Goal: Task Accomplishment & Management: Manage account settings

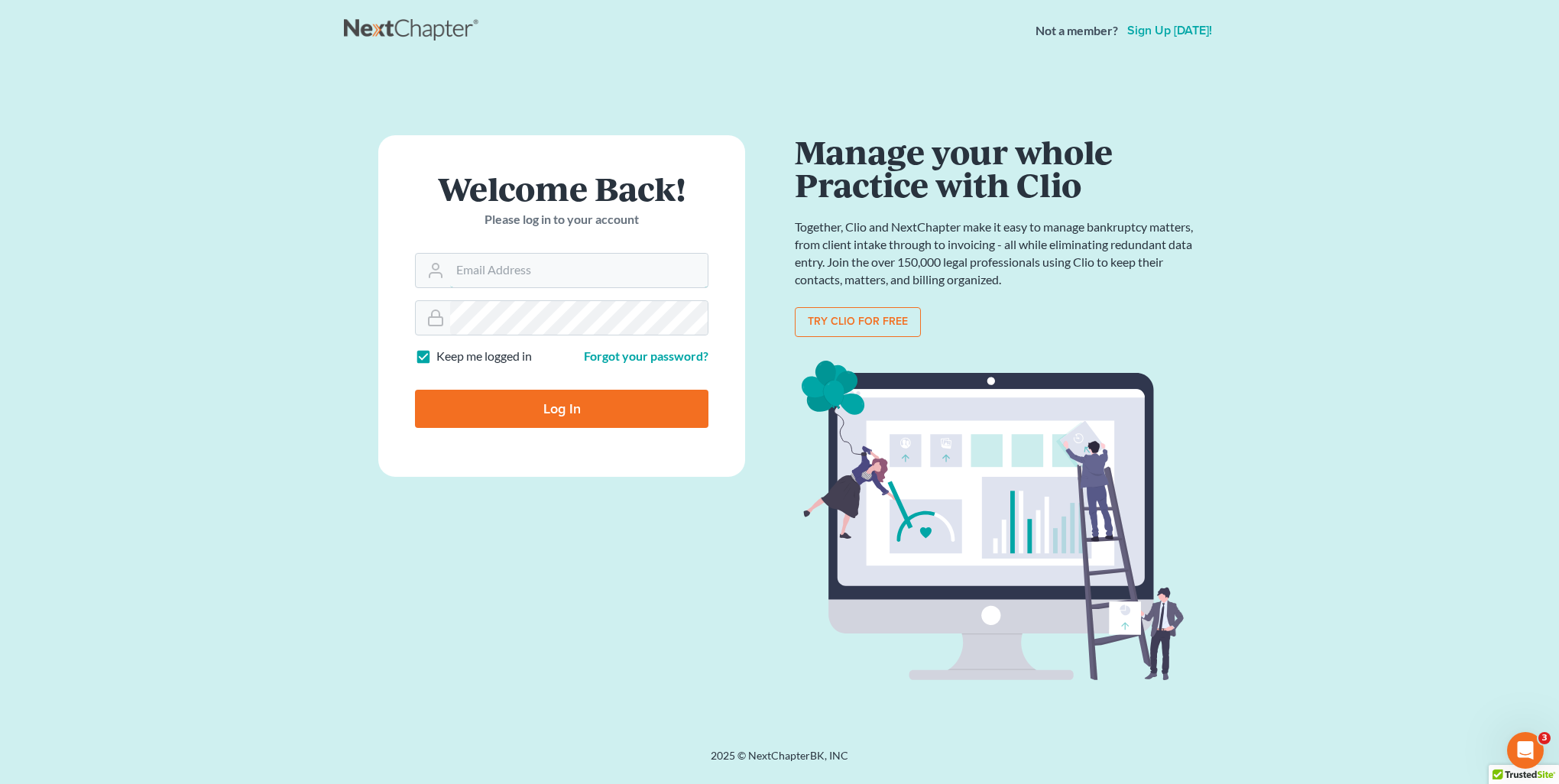
type input "kristi@littlelawofficeky.com"
click at [543, 410] on input "Log In" at bounding box center [561, 408] width 293 height 38
type input "Thinking..."
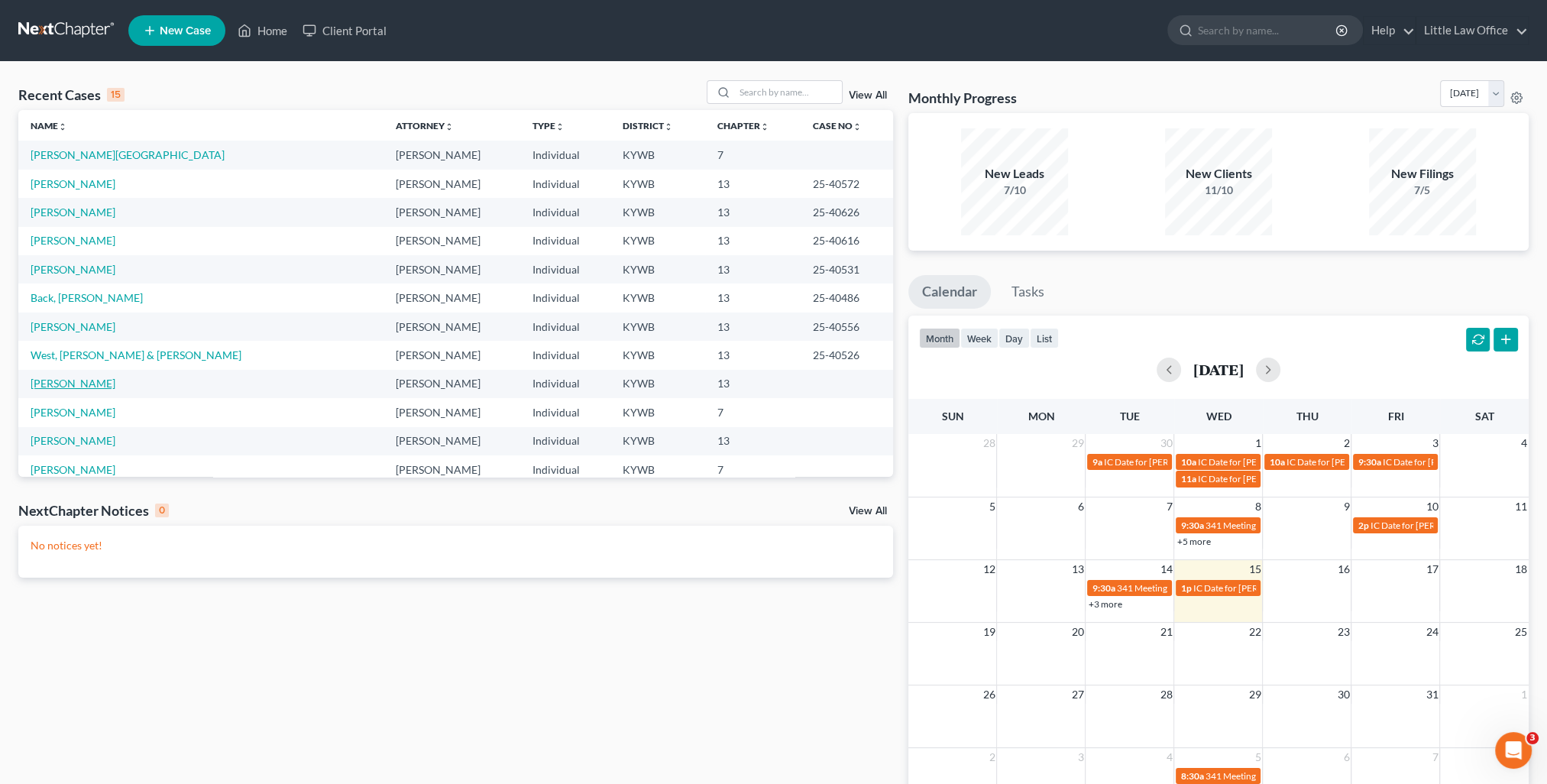
click at [34, 380] on link "Messamore, Amanda" at bounding box center [72, 383] width 85 height 13
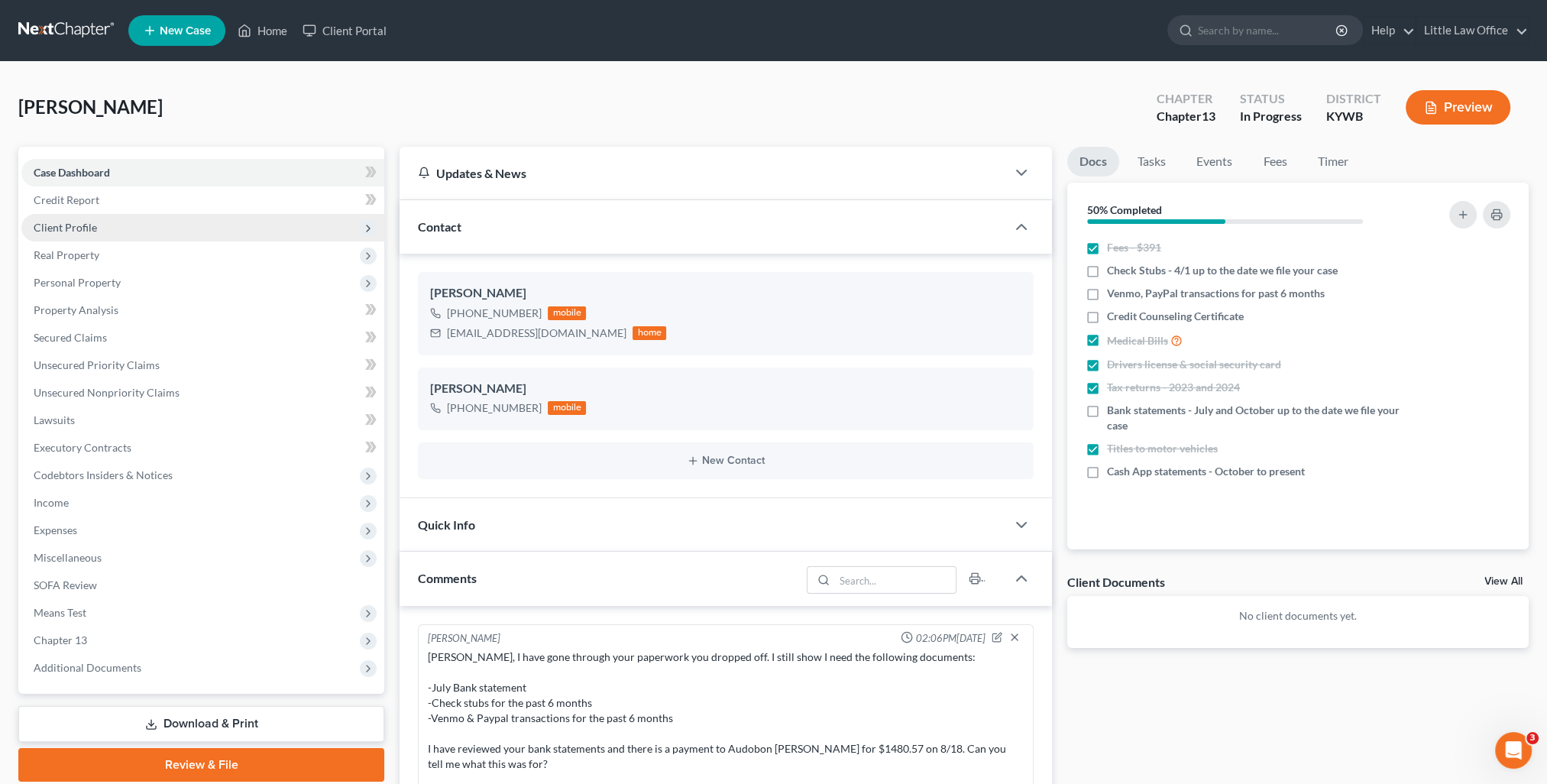
scroll to position [396, 0]
click at [80, 235] on span "Client Profile" at bounding box center [202, 228] width 363 height 27
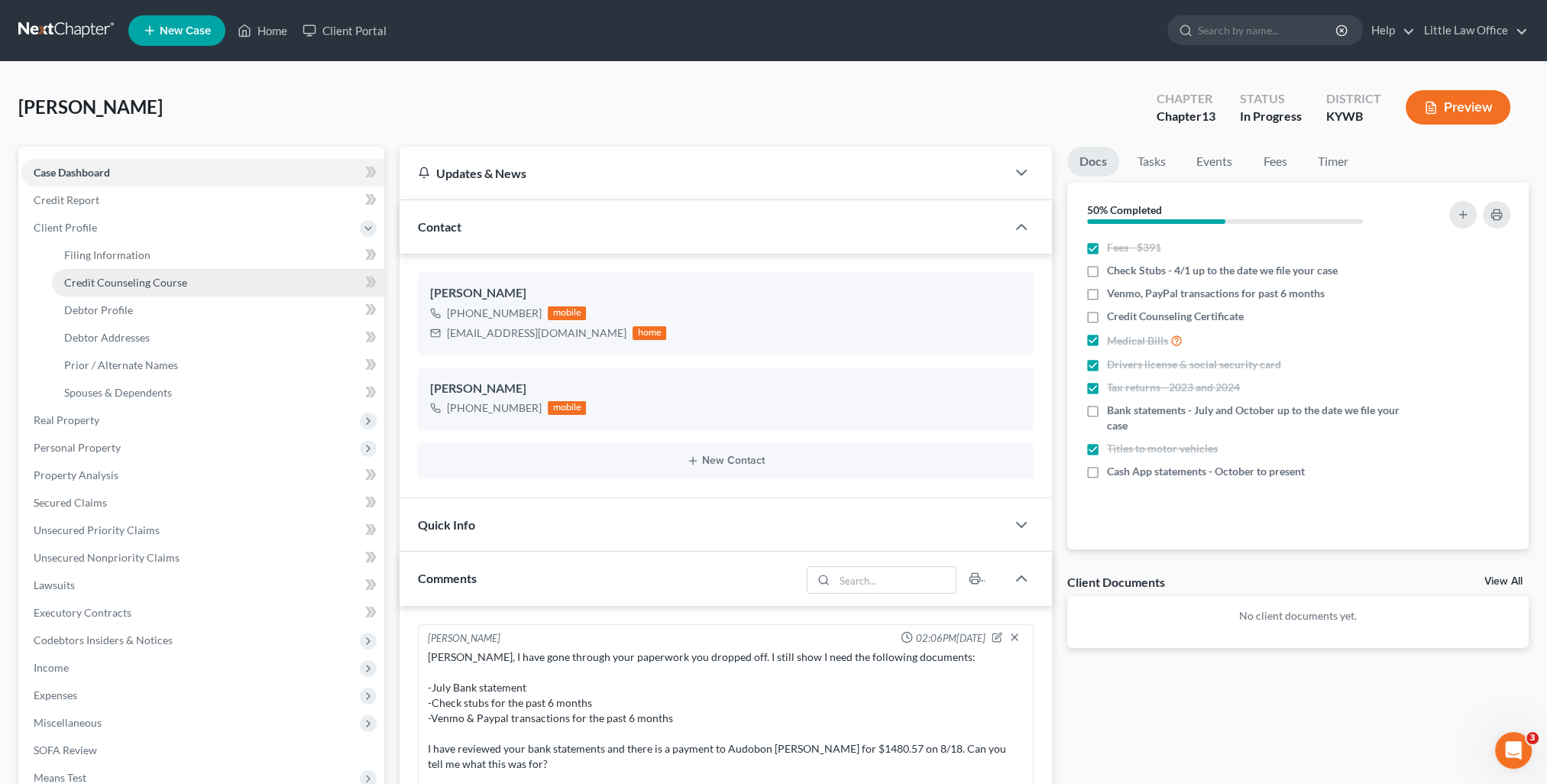
click at [135, 277] on span "Credit Counseling Course" at bounding box center [125, 282] width 123 height 13
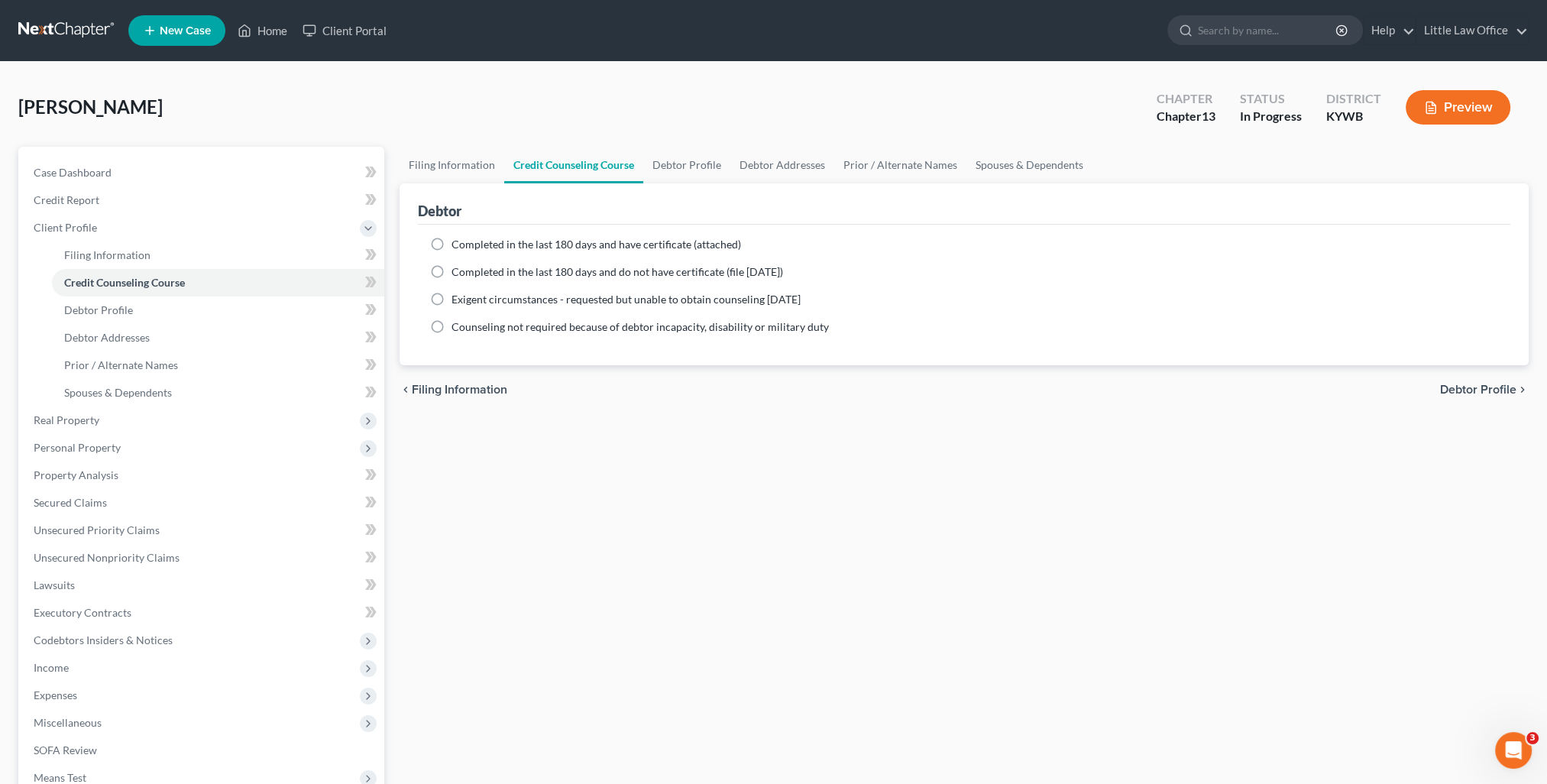
click at [526, 246] on span "Completed in the last 180 days and have certificate (attached)" at bounding box center [596, 244] width 290 height 13
click at [468, 246] on input "Completed in the last 180 days and have certificate (attached)" at bounding box center [462, 241] width 10 height 10
radio input "true"
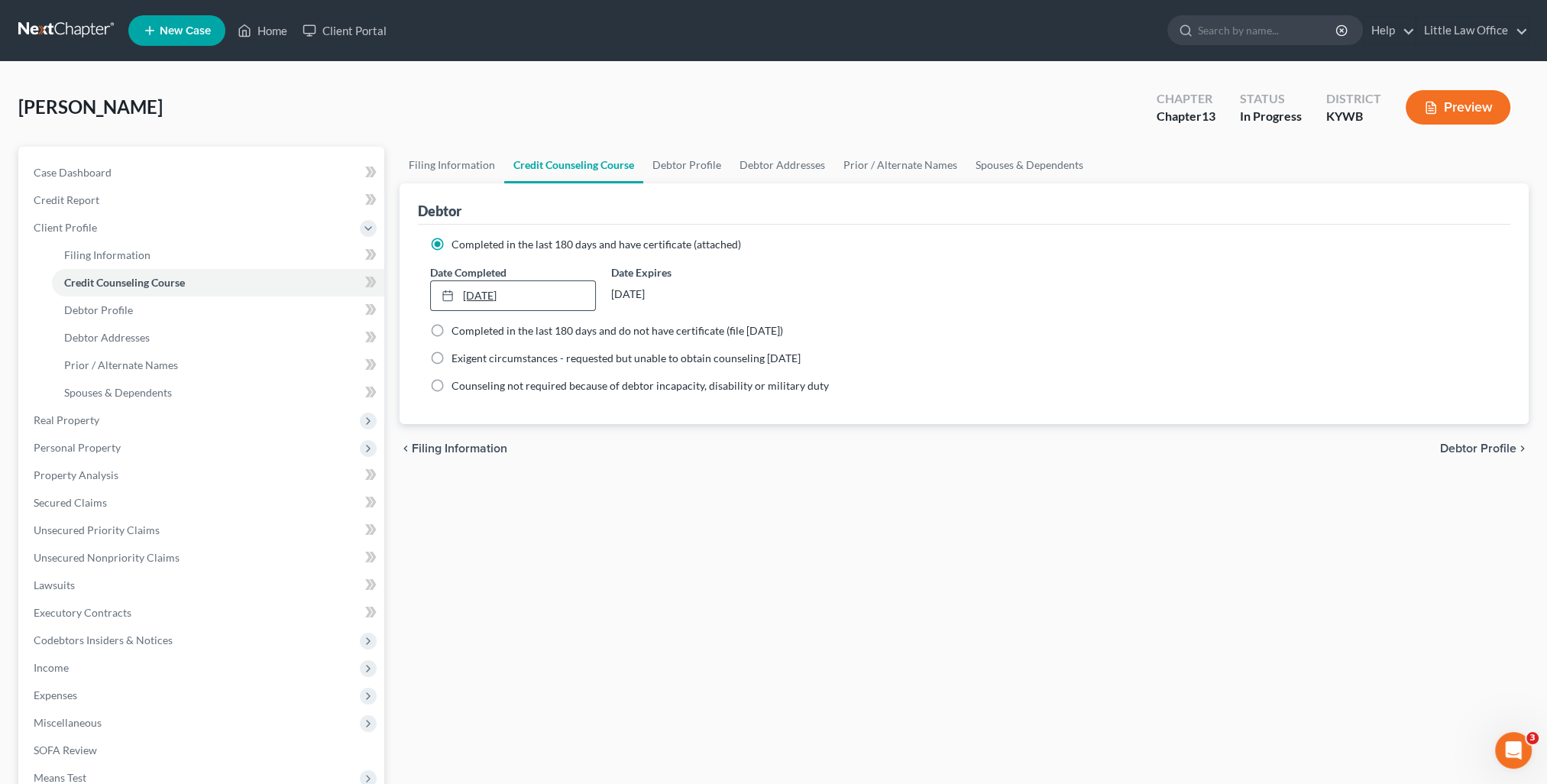
click at [464, 300] on link "10/15/2025" at bounding box center [513, 296] width 164 height 29
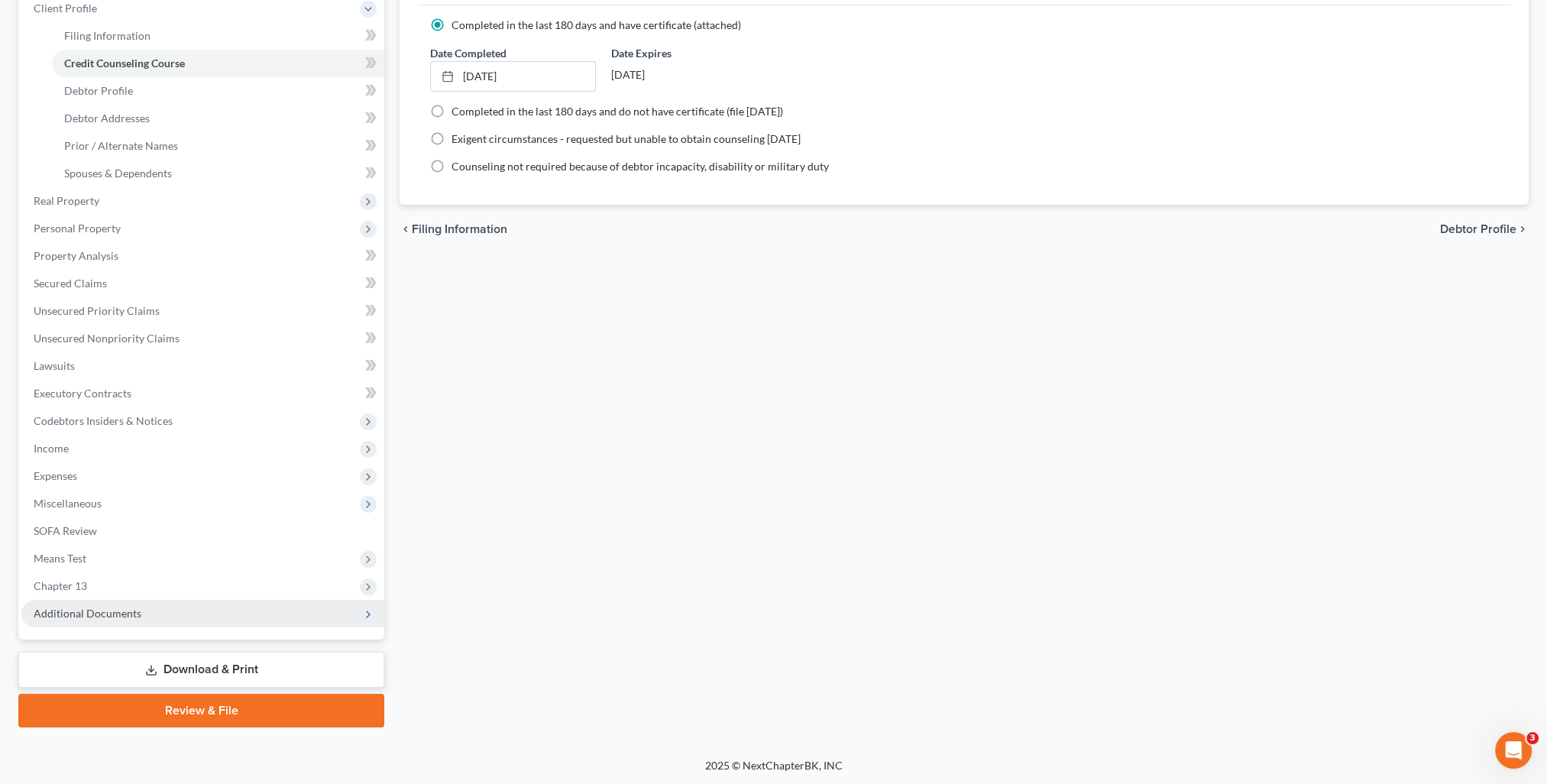
click at [138, 619] on span "Additional Documents" at bounding box center [202, 613] width 363 height 27
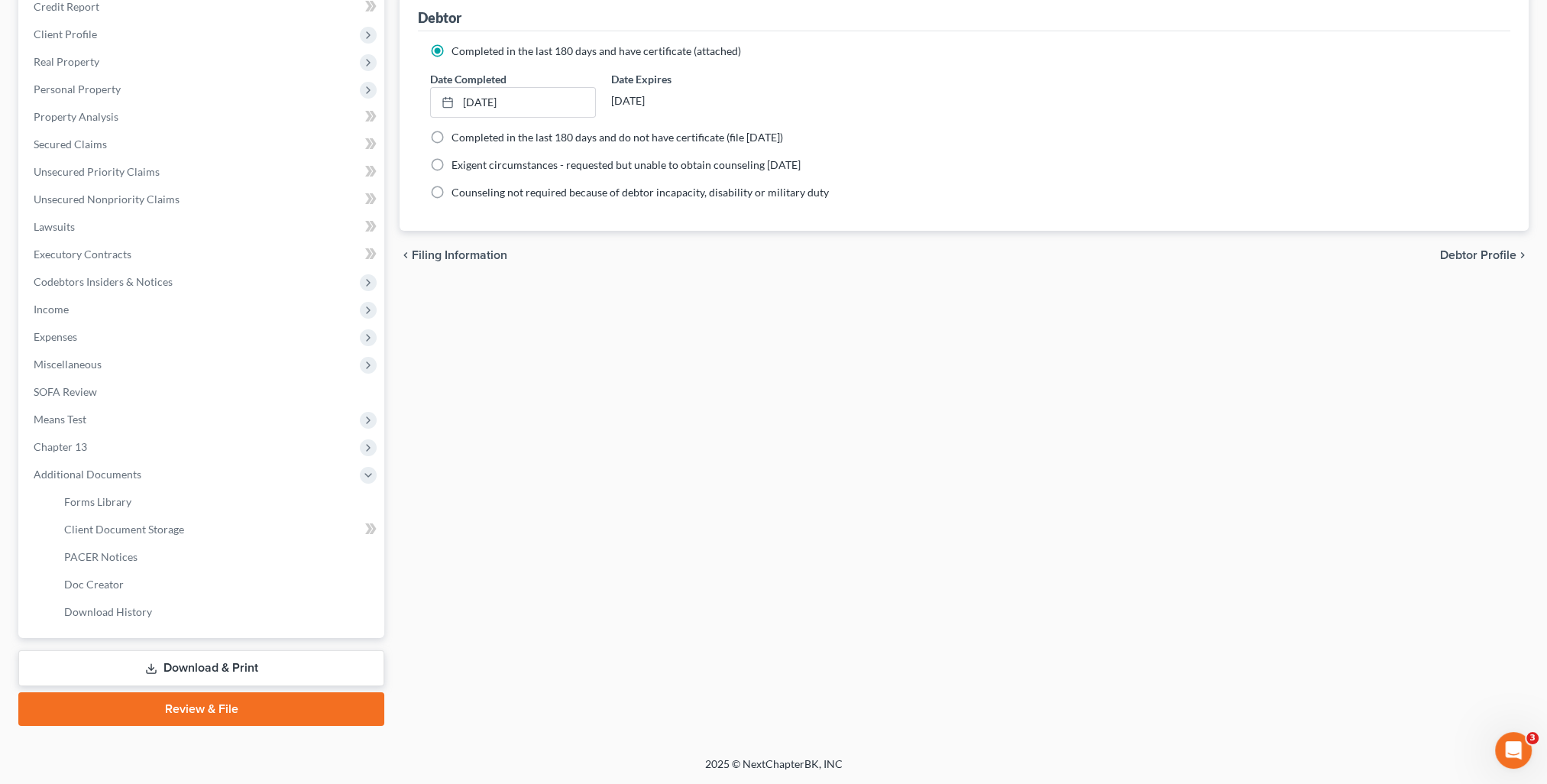
scroll to position [192, 0]
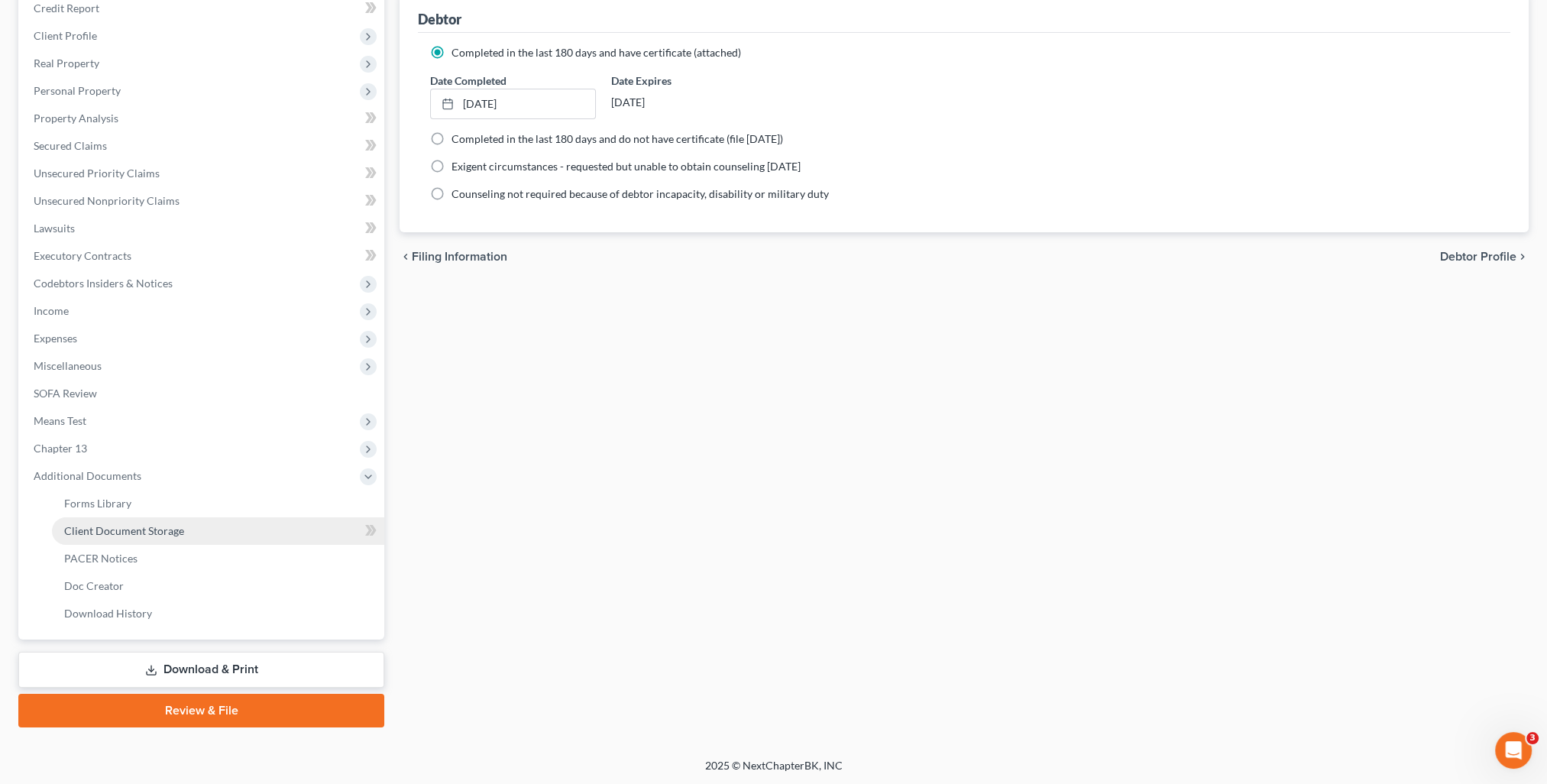
click at [110, 534] on span "Client Document Storage" at bounding box center [123, 531] width 120 height 13
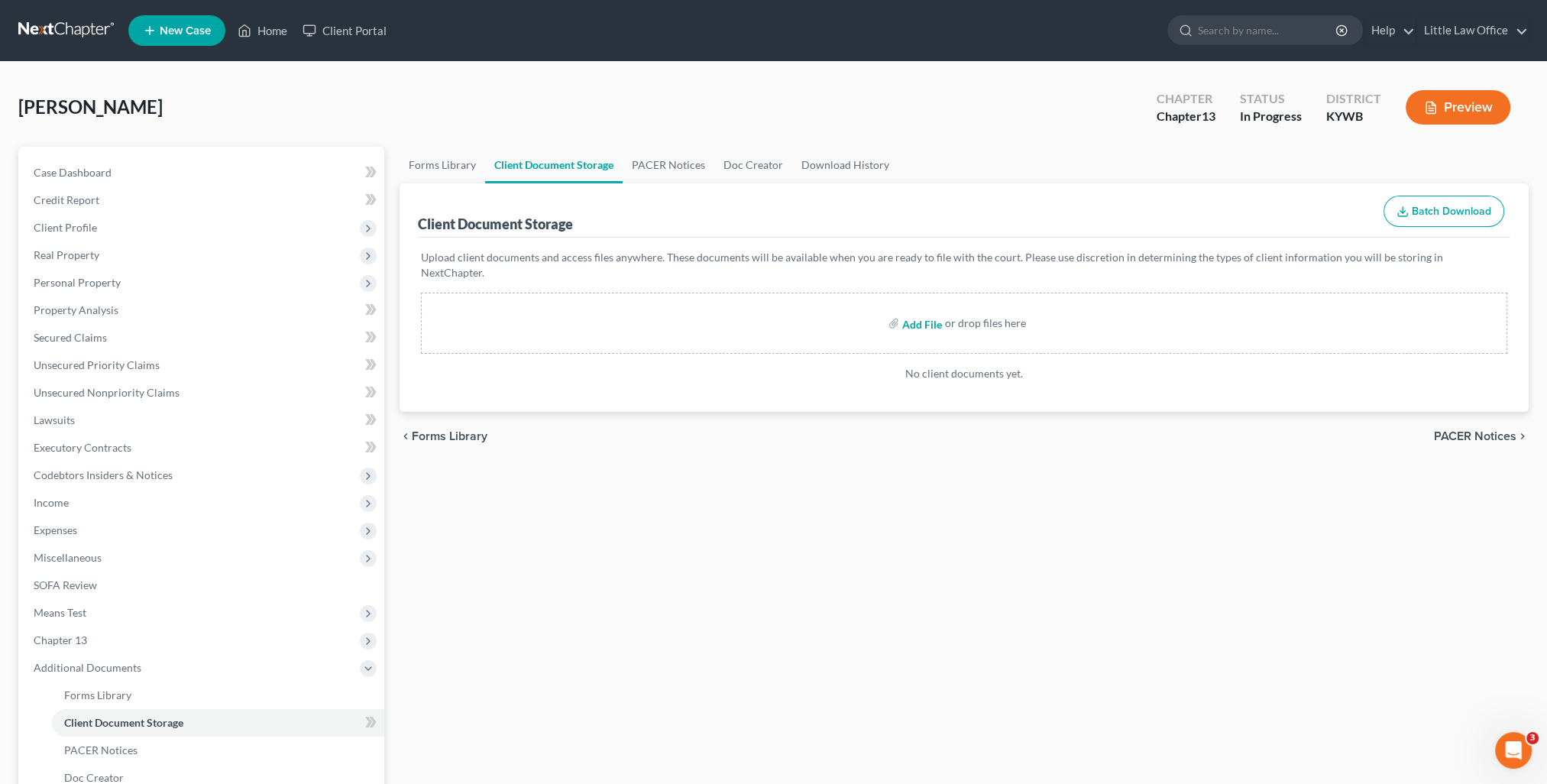
click at [919, 310] on input "file" at bounding box center [921, 323] width 37 height 27
type input "C:\fakepath\CC.pdf"
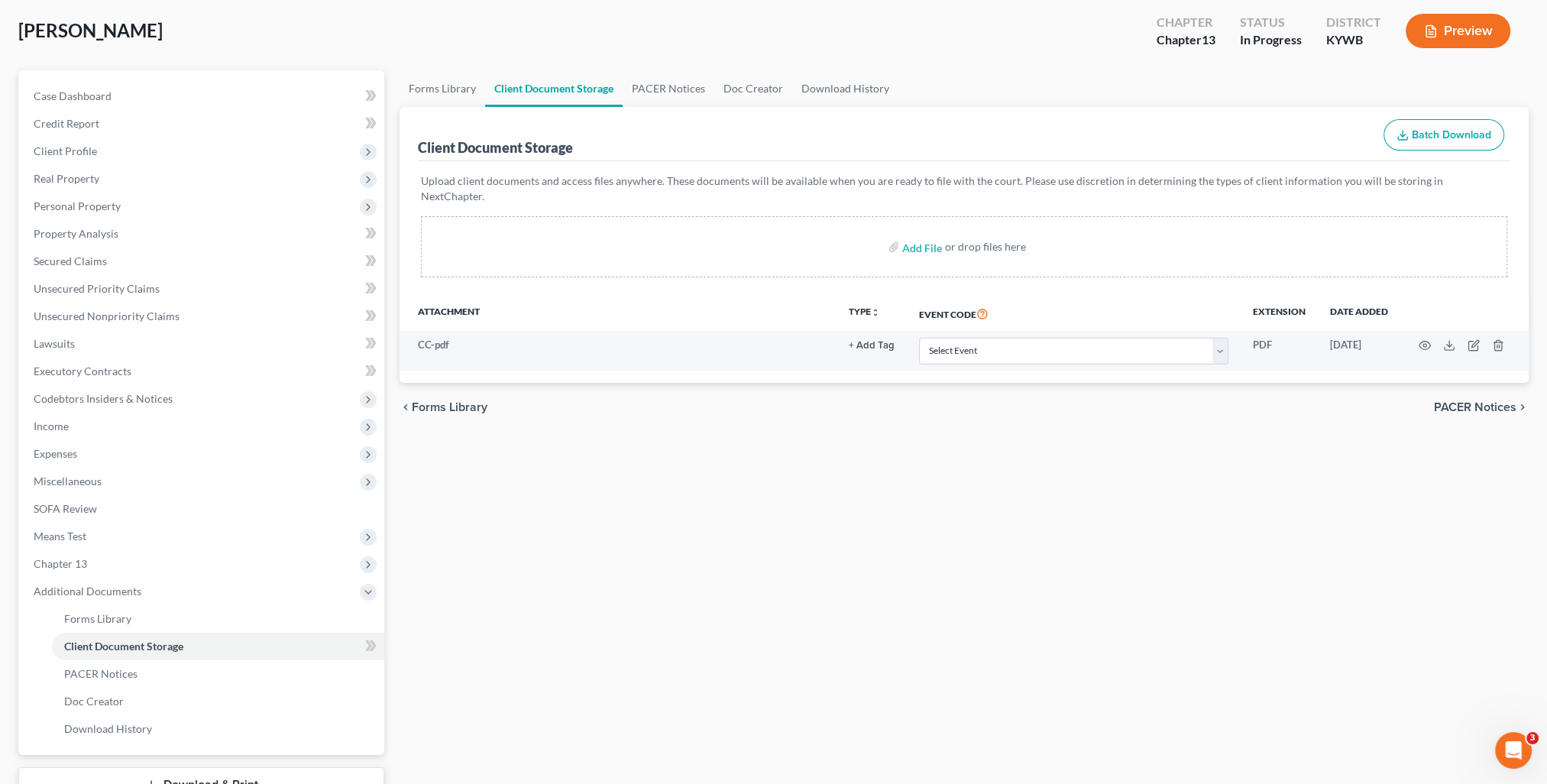
scroll to position [153, 0]
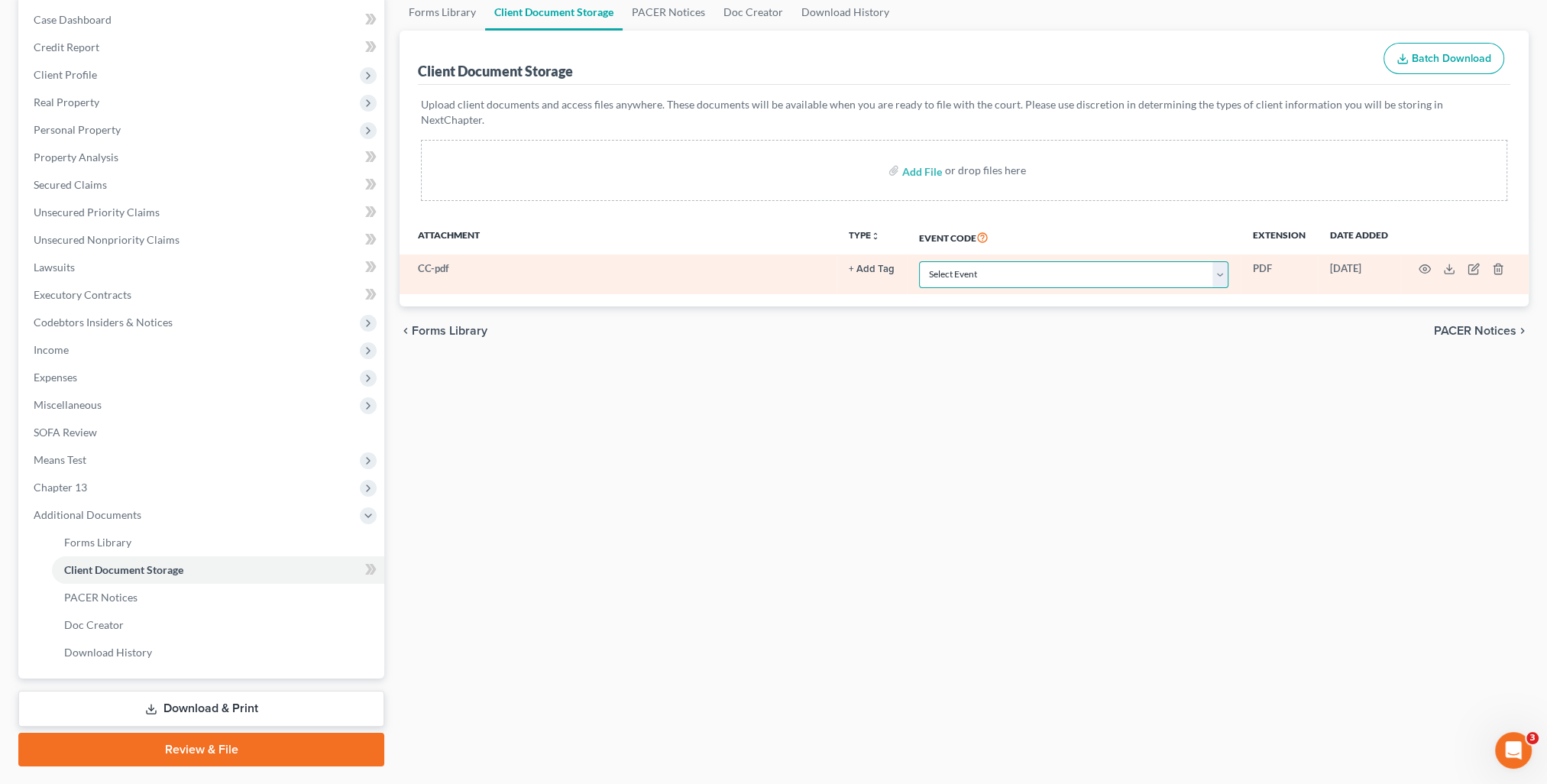
click at [950, 270] on select "Select Event Amended Answer Amended Complaint Amended List of Creditors (Fee) A…" at bounding box center [1074, 274] width 310 height 26
select select "7"
click at [919, 261] on select "Select Event Amended Answer Amended Complaint Amended List of Creditors (Fee) A…" at bounding box center [1074, 274] width 310 height 26
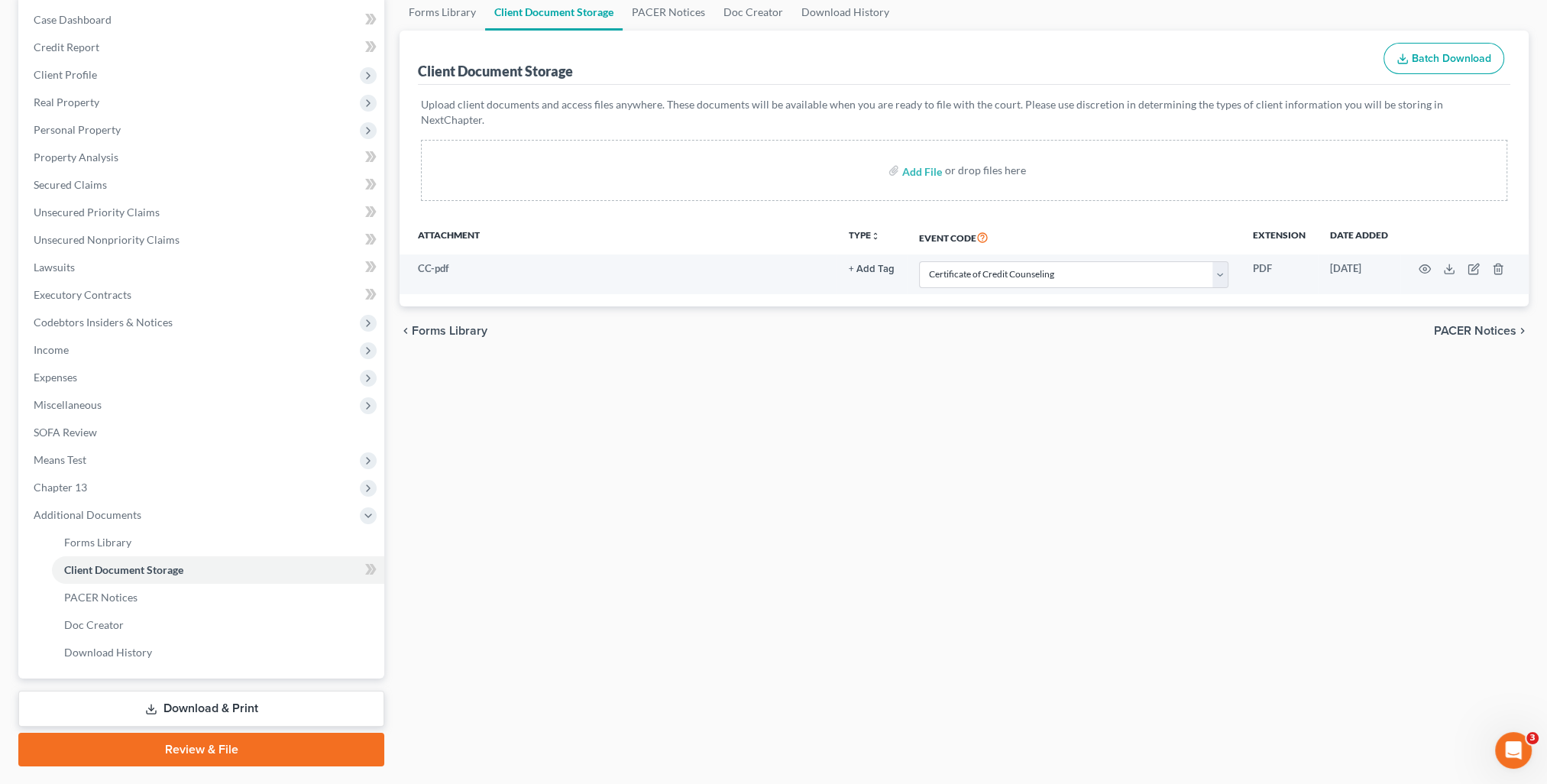
click at [956, 436] on div "Forms Library Client Document Storage PACER Notices Doc Creator Download Histor…" at bounding box center [964, 379] width 1145 height 772
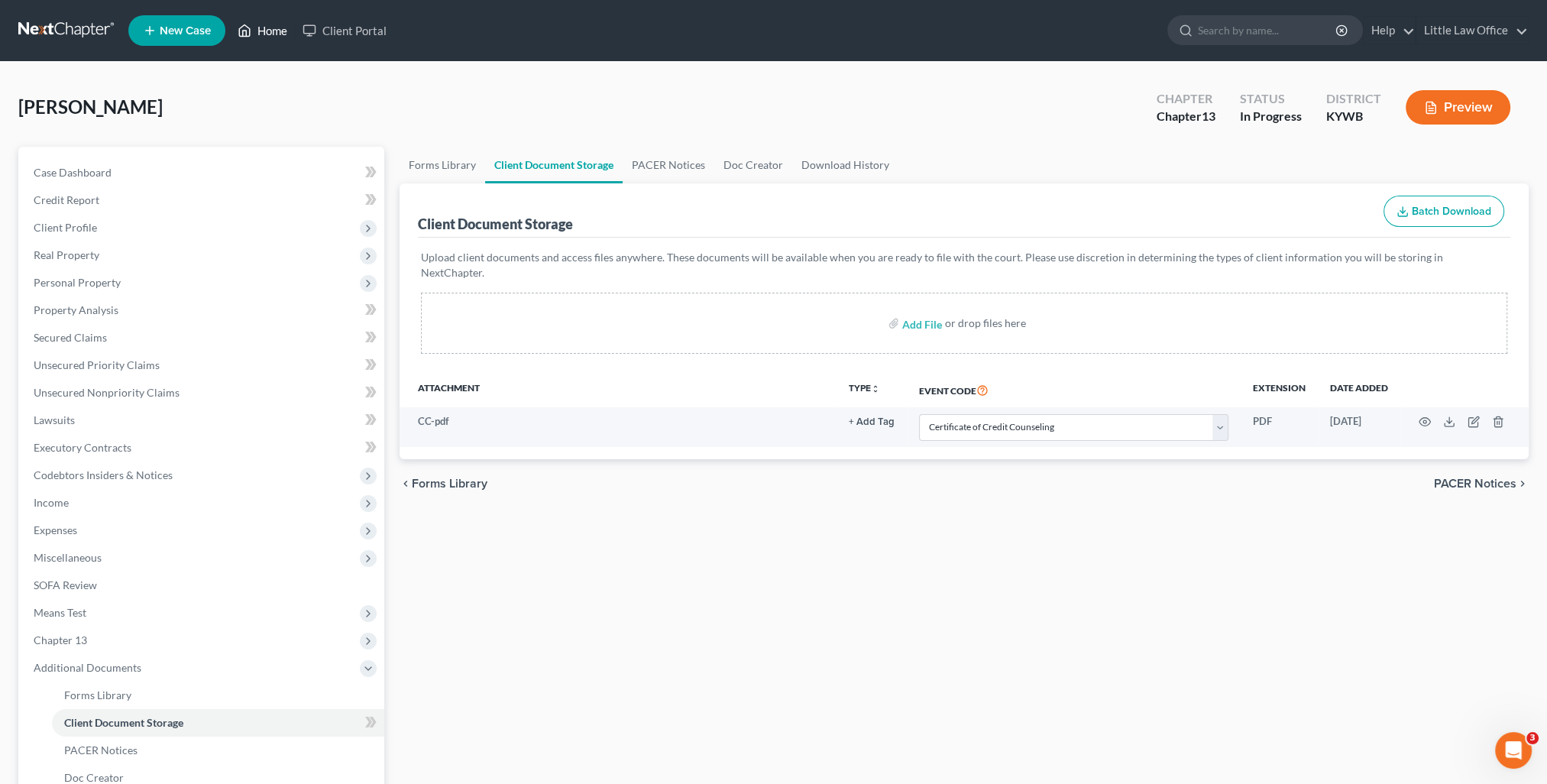
click at [274, 37] on link "Home" at bounding box center [262, 30] width 65 height 27
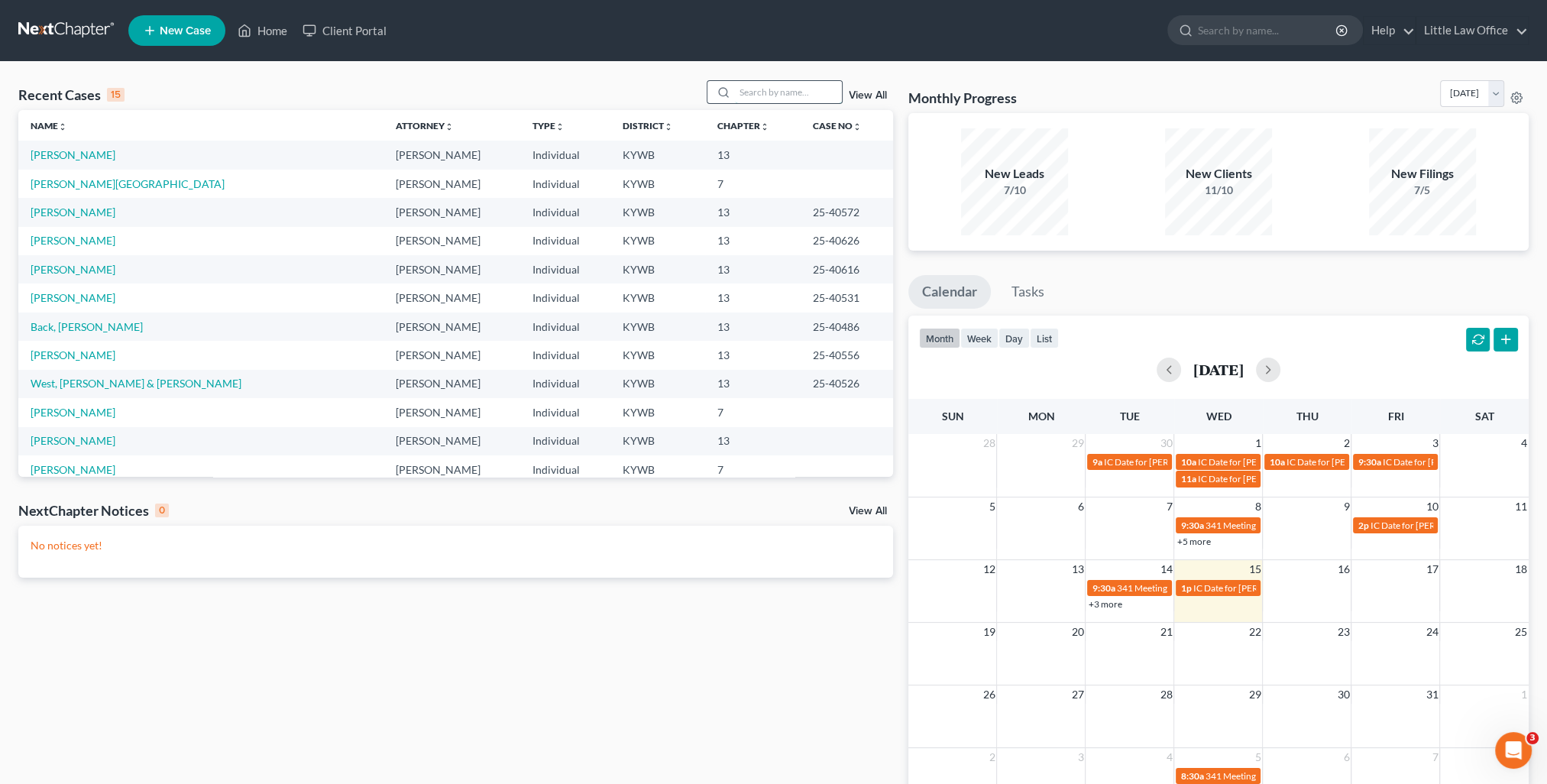
click at [805, 97] on input "search" at bounding box center [788, 92] width 107 height 22
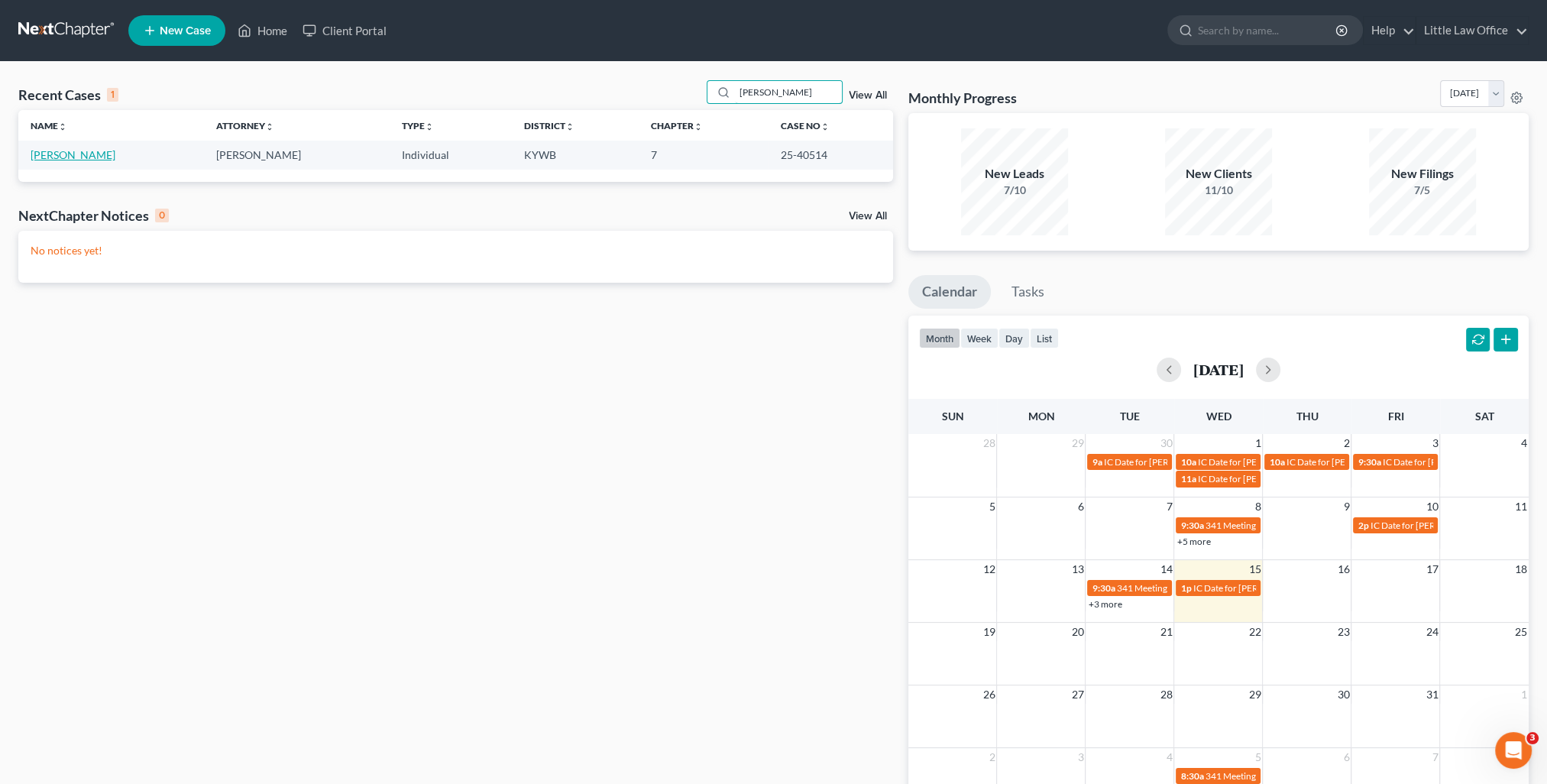
type input "henderson"
click at [57, 159] on link "Henderson, Matthew" at bounding box center [72, 154] width 85 height 13
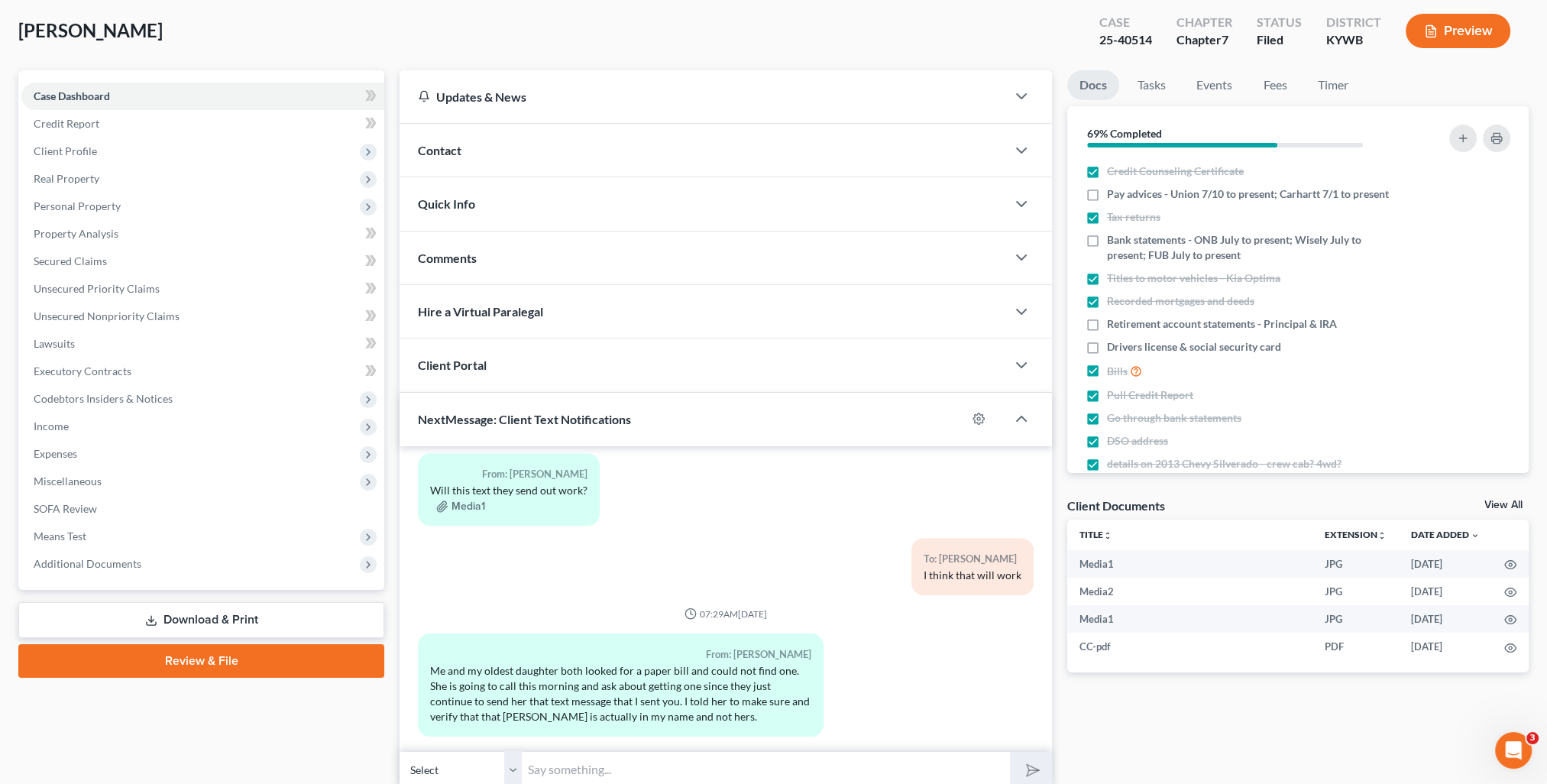
scroll to position [137, 0]
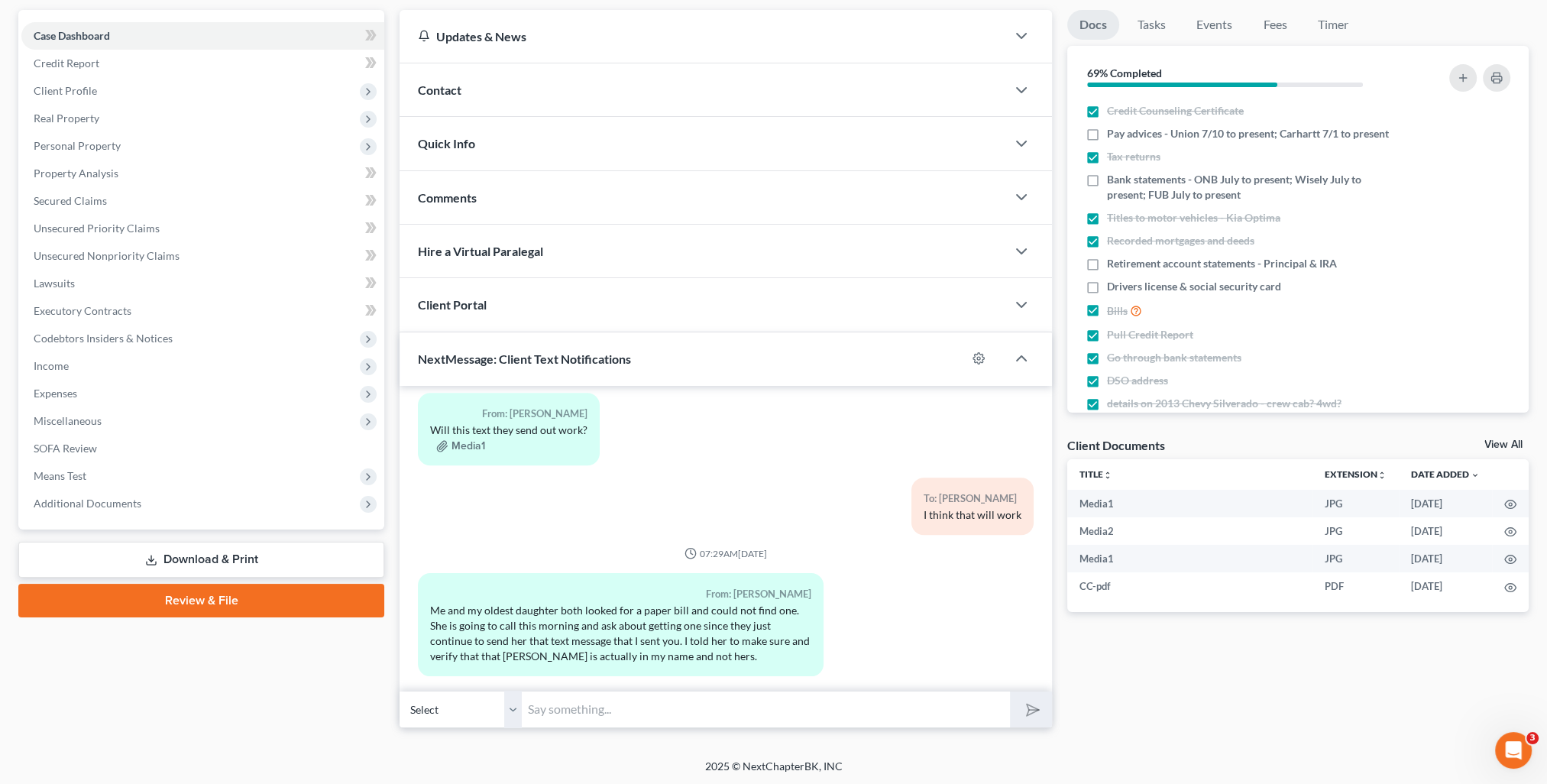
click at [581, 711] on input "text" at bounding box center [766, 709] width 488 height 37
type input "Ok!"
click at [1011, 692] on button "submit" at bounding box center [1032, 709] width 42 height 36
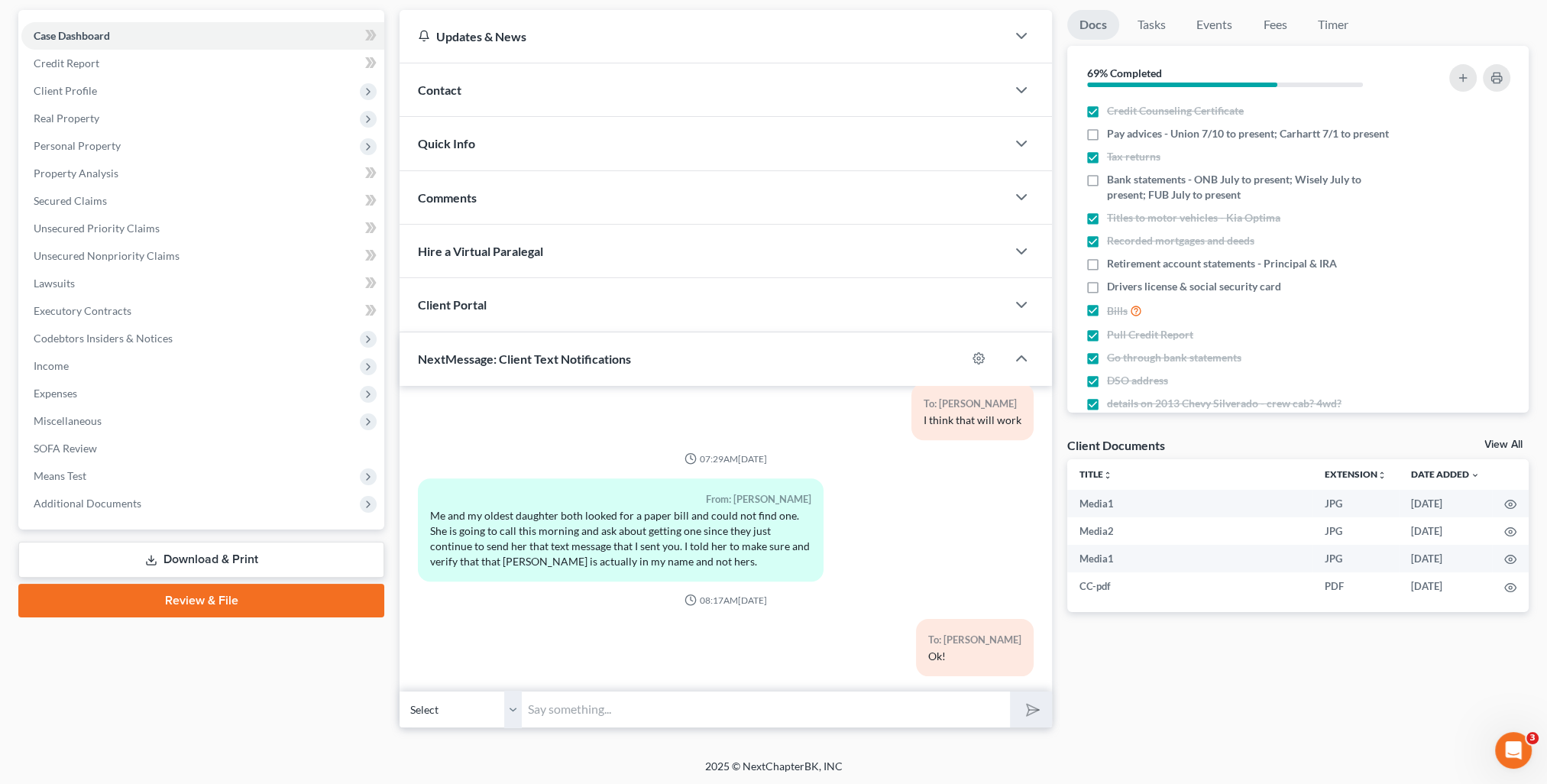
scroll to position [0, 0]
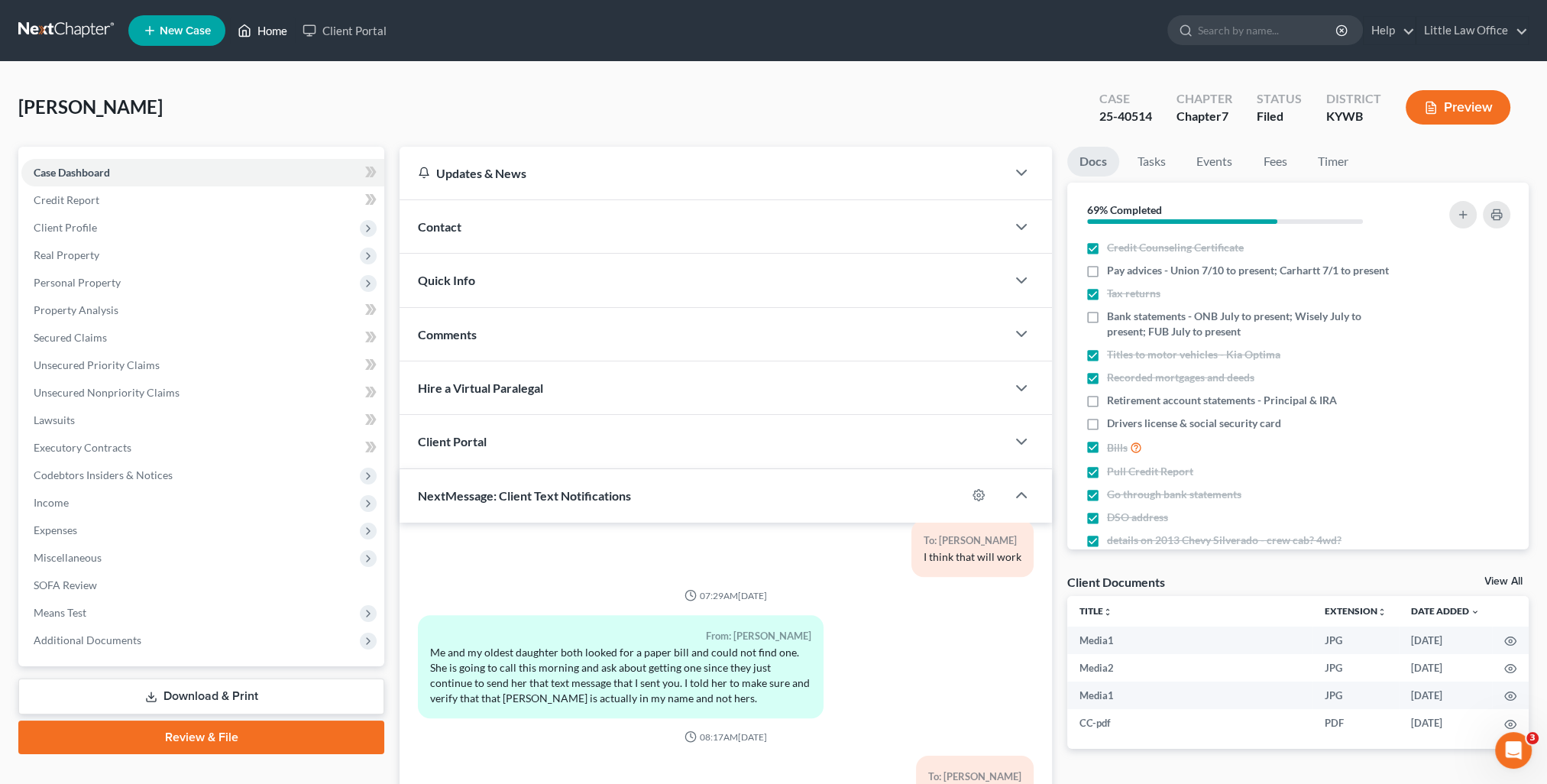
click at [278, 32] on link "Home" at bounding box center [262, 30] width 65 height 27
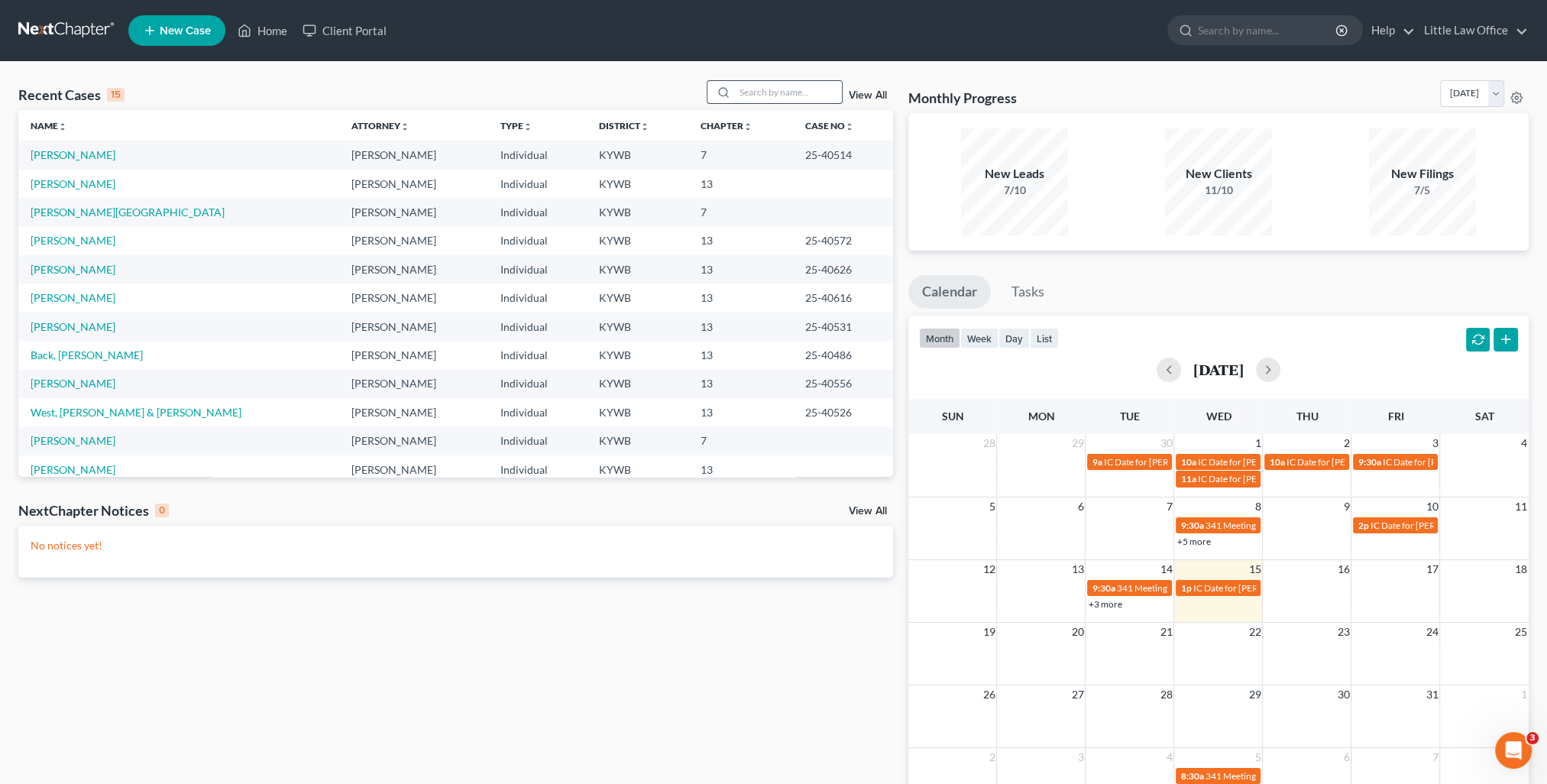
click at [791, 84] on input "search" at bounding box center [788, 92] width 107 height 22
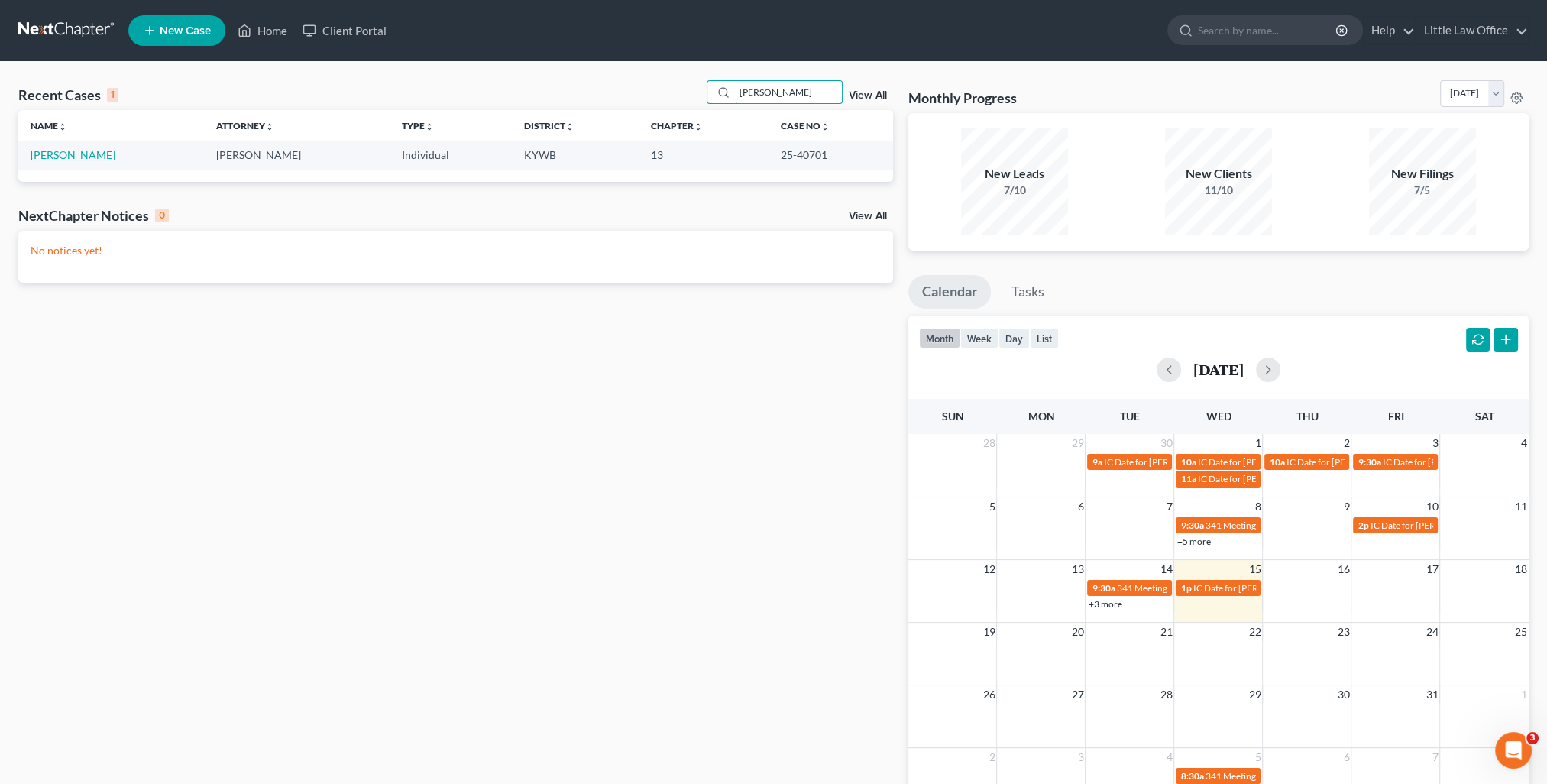
type input "evans"
click at [67, 148] on link "Evans, Roger" at bounding box center [72, 154] width 85 height 13
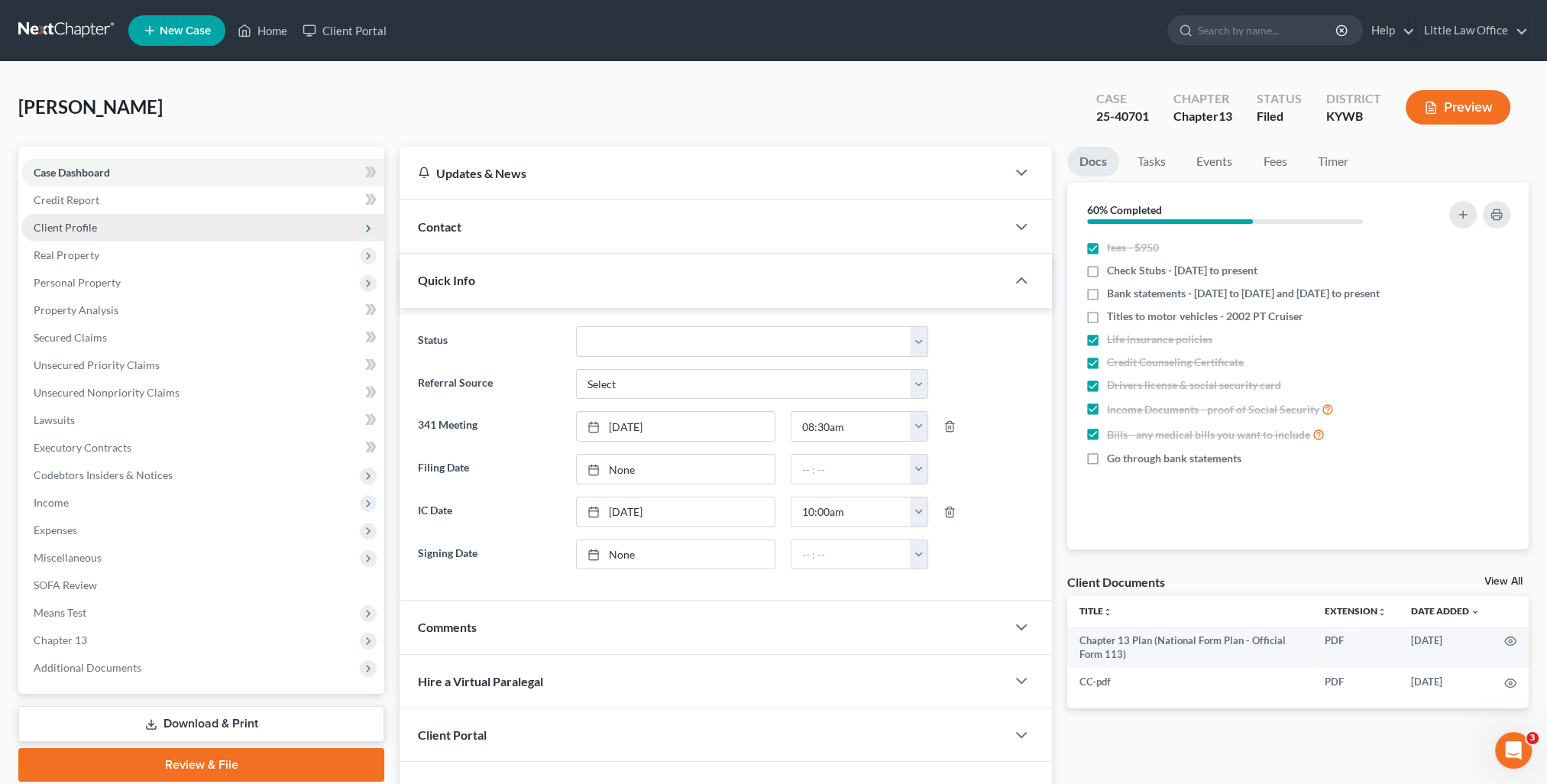
click at [65, 221] on span "Client Profile" at bounding box center [65, 228] width 63 height 13
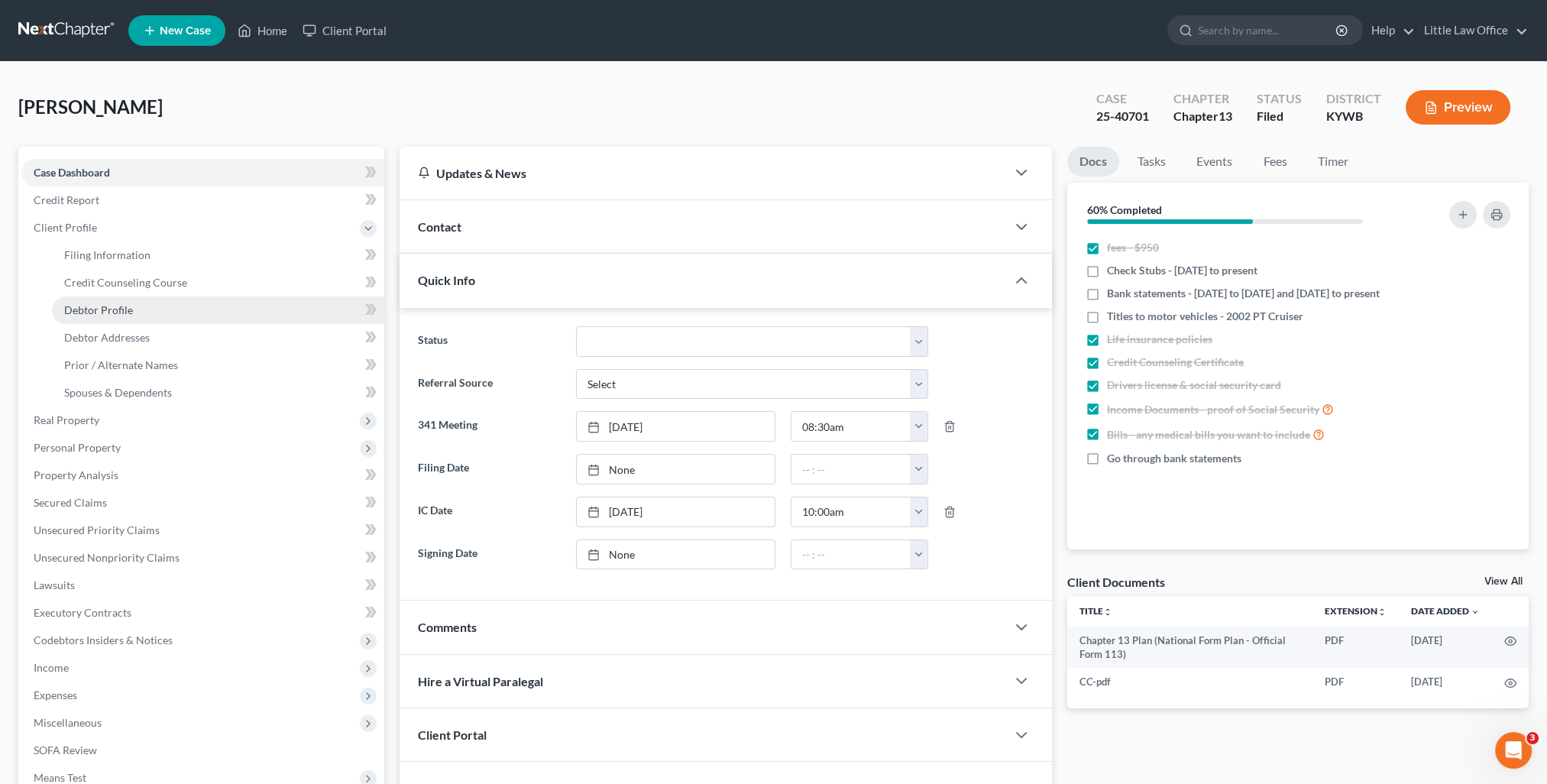
click at [125, 306] on span "Debtor Profile" at bounding box center [98, 310] width 69 height 13
select select "4"
select select "0"
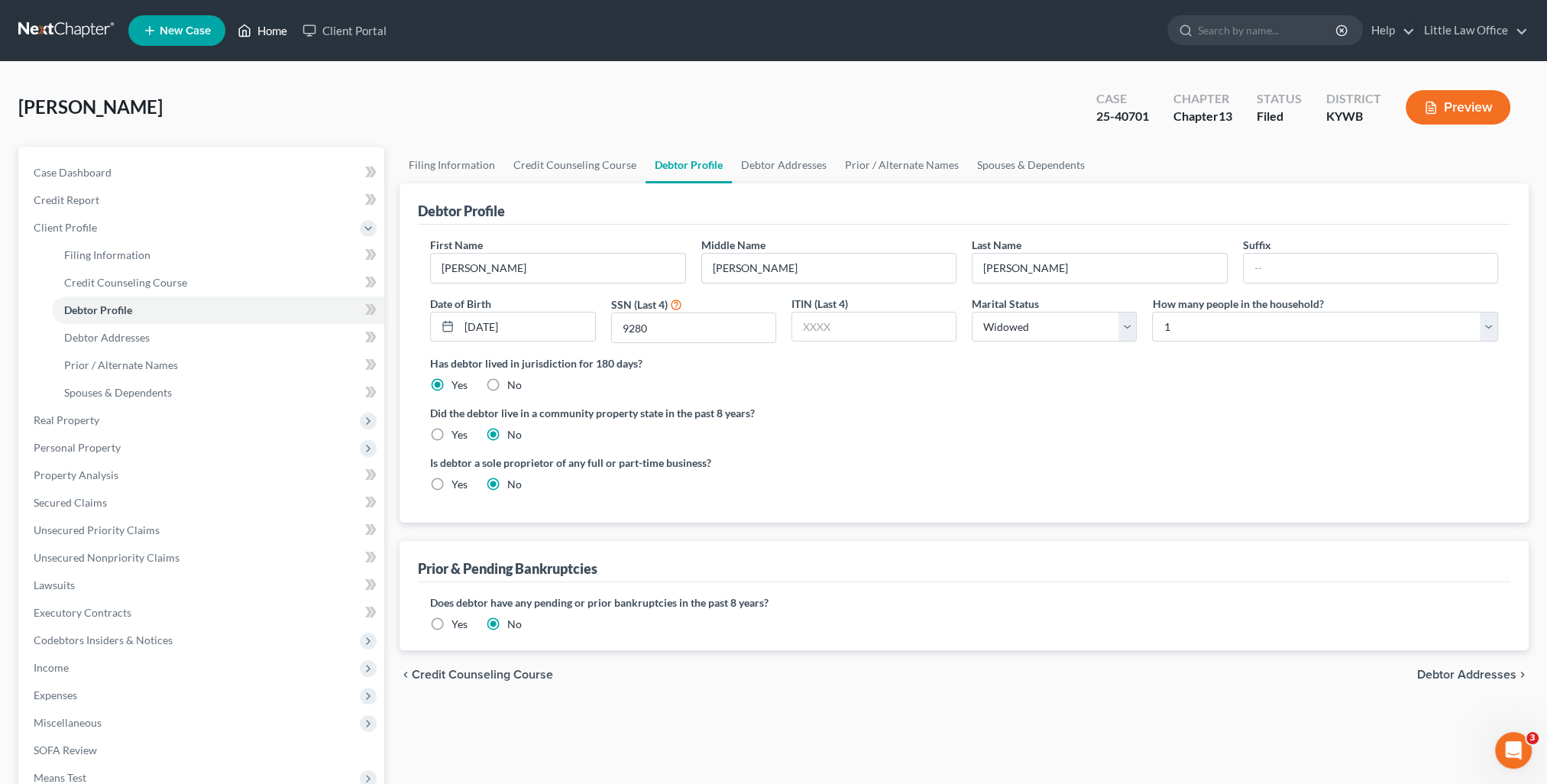
click at [270, 34] on link "Home" at bounding box center [262, 30] width 65 height 27
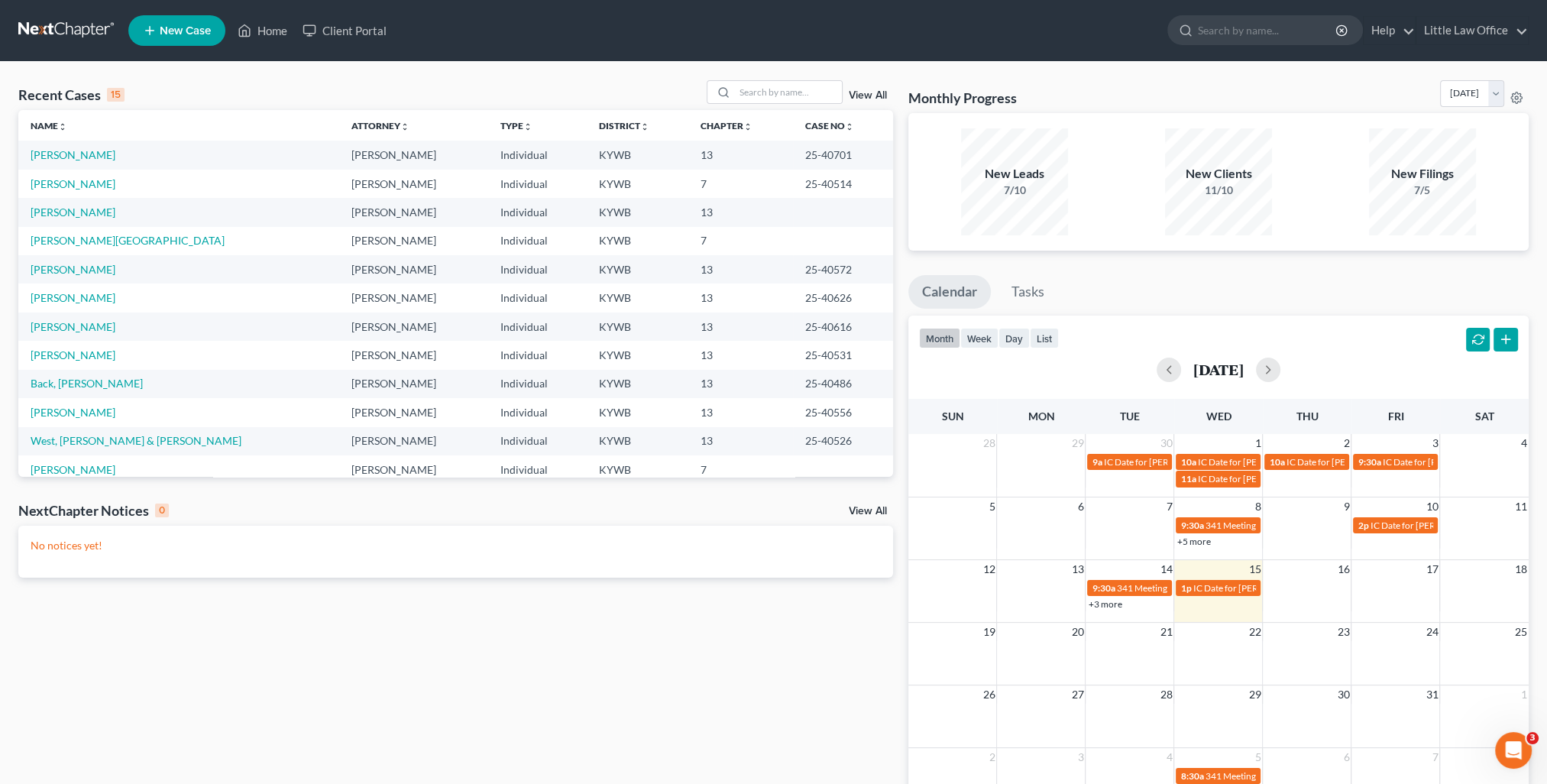
click at [768, 104] on div "Recent Cases 15 View All" at bounding box center [456, 95] width 875 height 30
click at [761, 102] on input "search" at bounding box center [788, 92] width 107 height 22
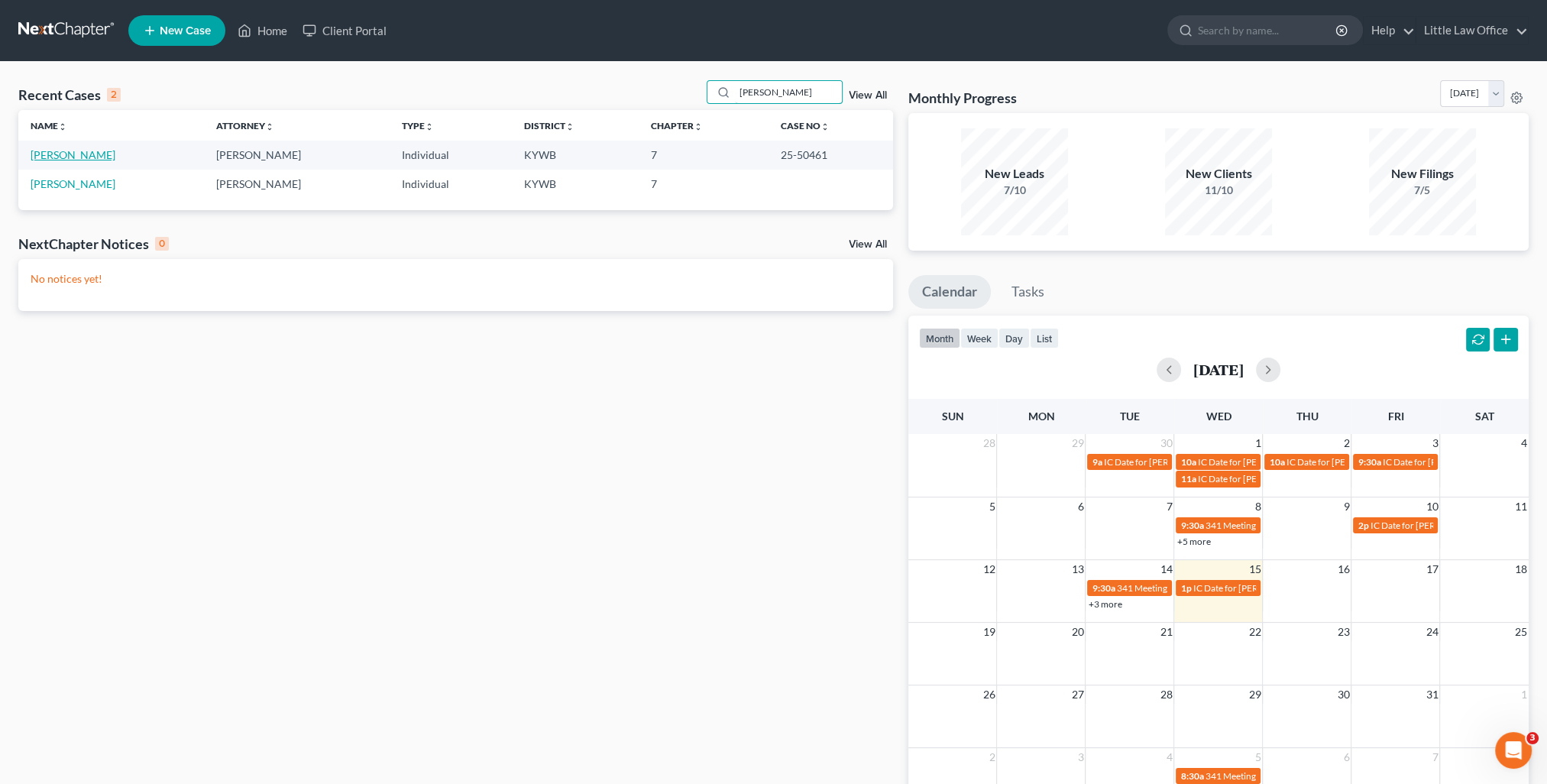
type input "jackson"
click at [96, 158] on link "Jackson, Mikayla" at bounding box center [72, 154] width 85 height 13
select select "4"
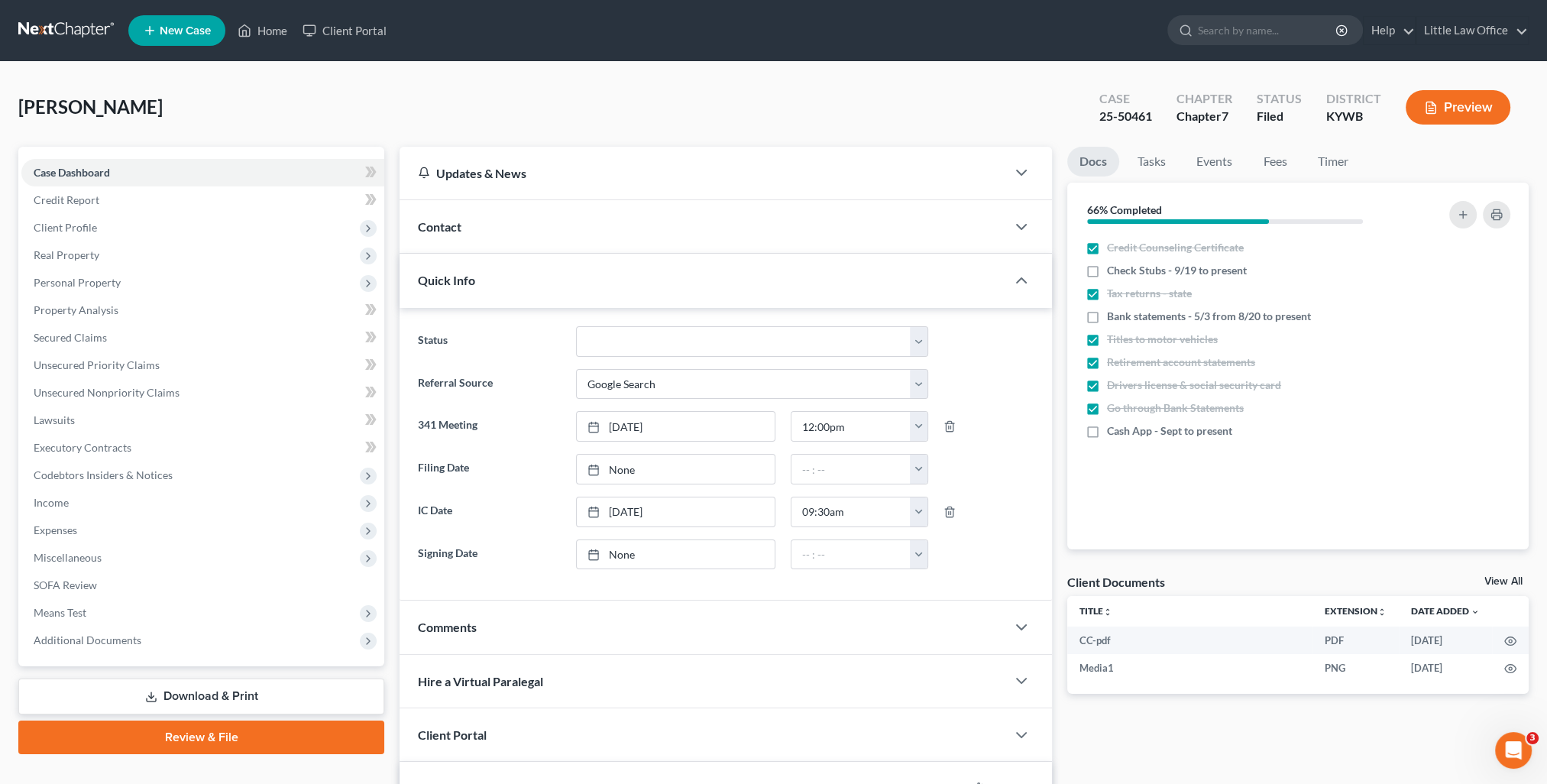
click at [441, 235] on div "Contact" at bounding box center [703, 227] width 607 height 53
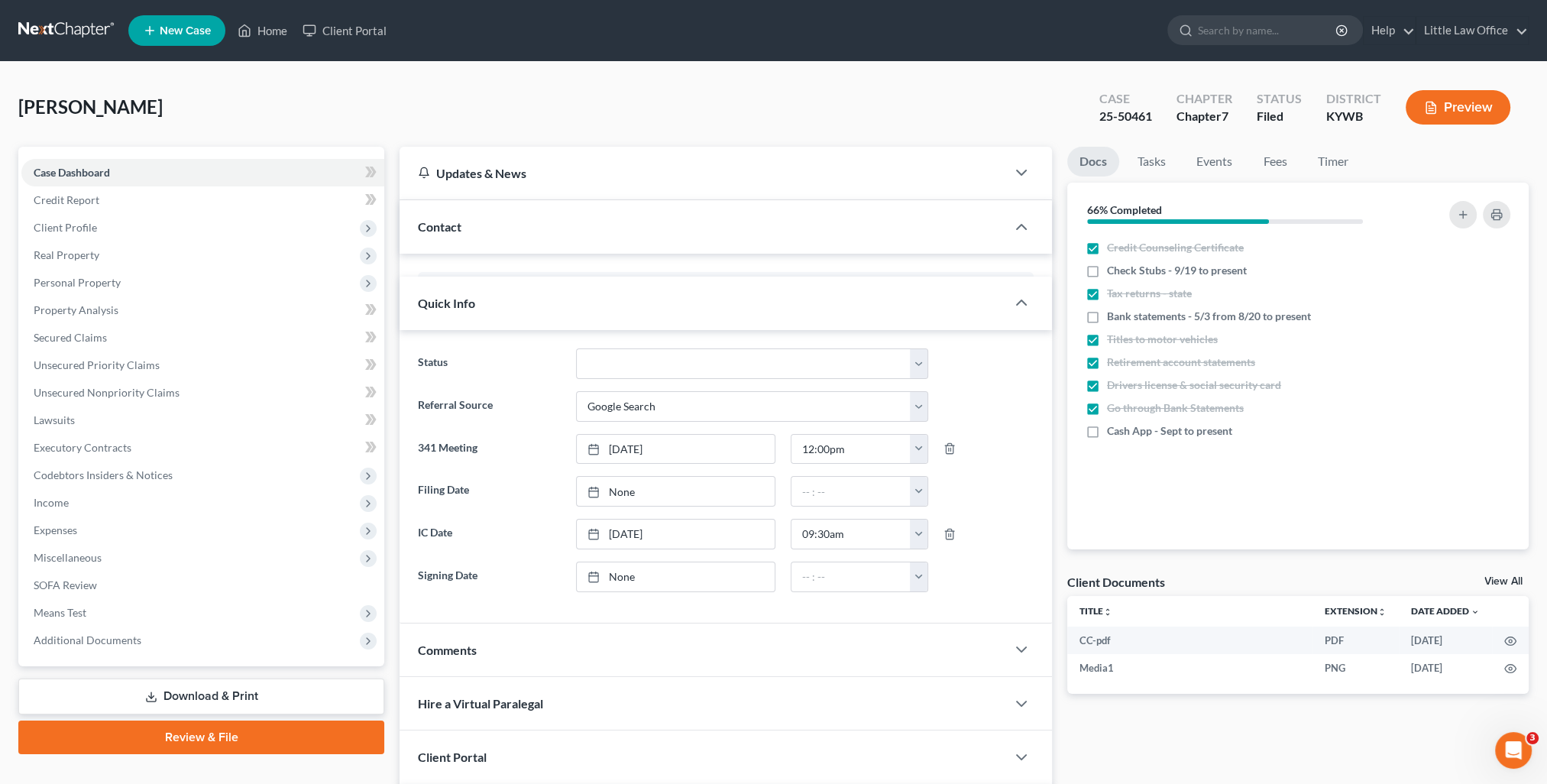
scroll to position [3165, 0]
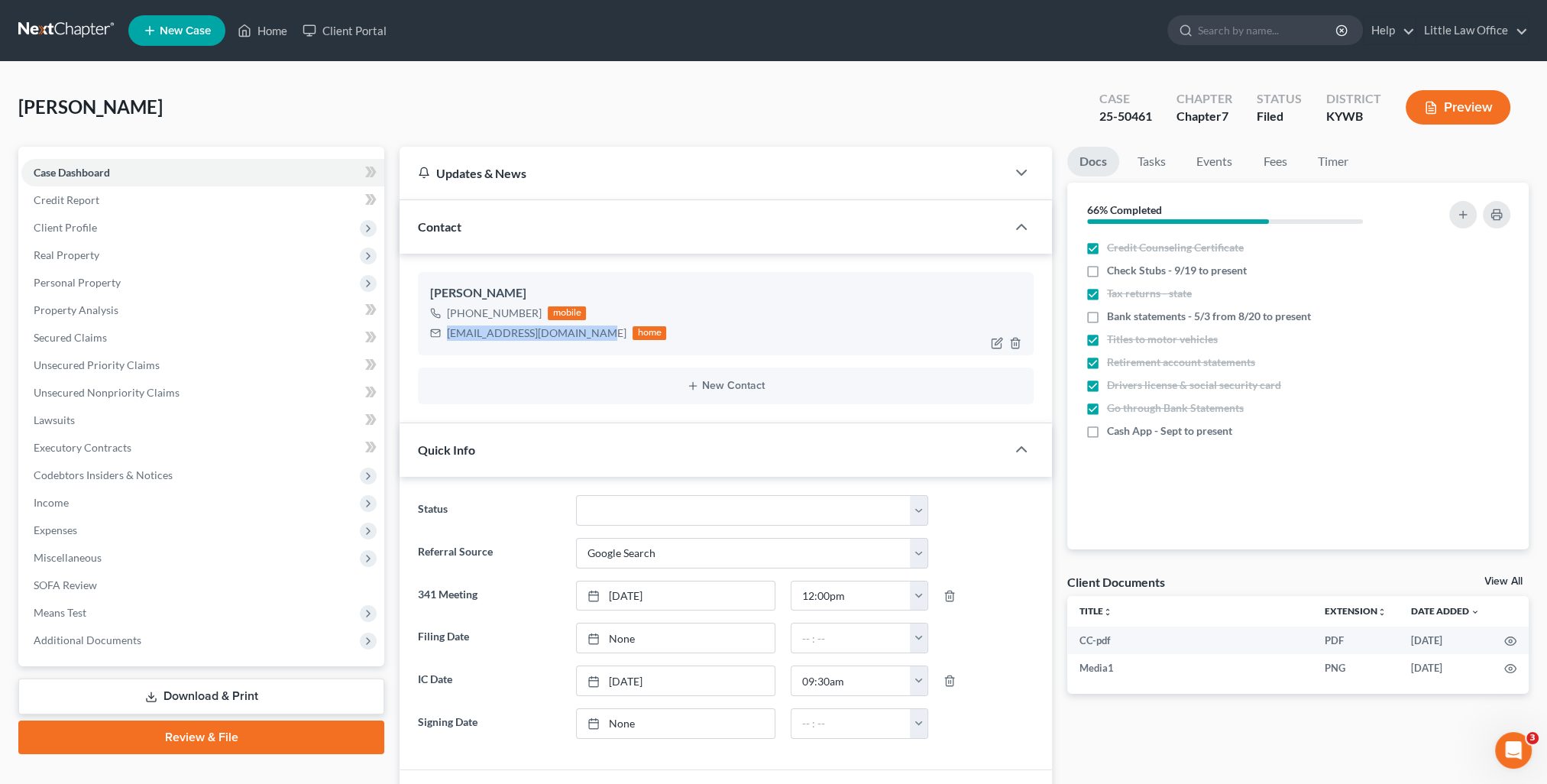
drag, startPoint x: 446, startPoint y: 332, endPoint x: 586, endPoint y: 353, distance: 141.6
click at [586, 353] on div "Mikayla Jackson +1 (270) 871-0214 mobile mikaylajackson08@gmail.com home" at bounding box center [726, 313] width 616 height 82
copy div "mikaylajackson08@gmail.com"
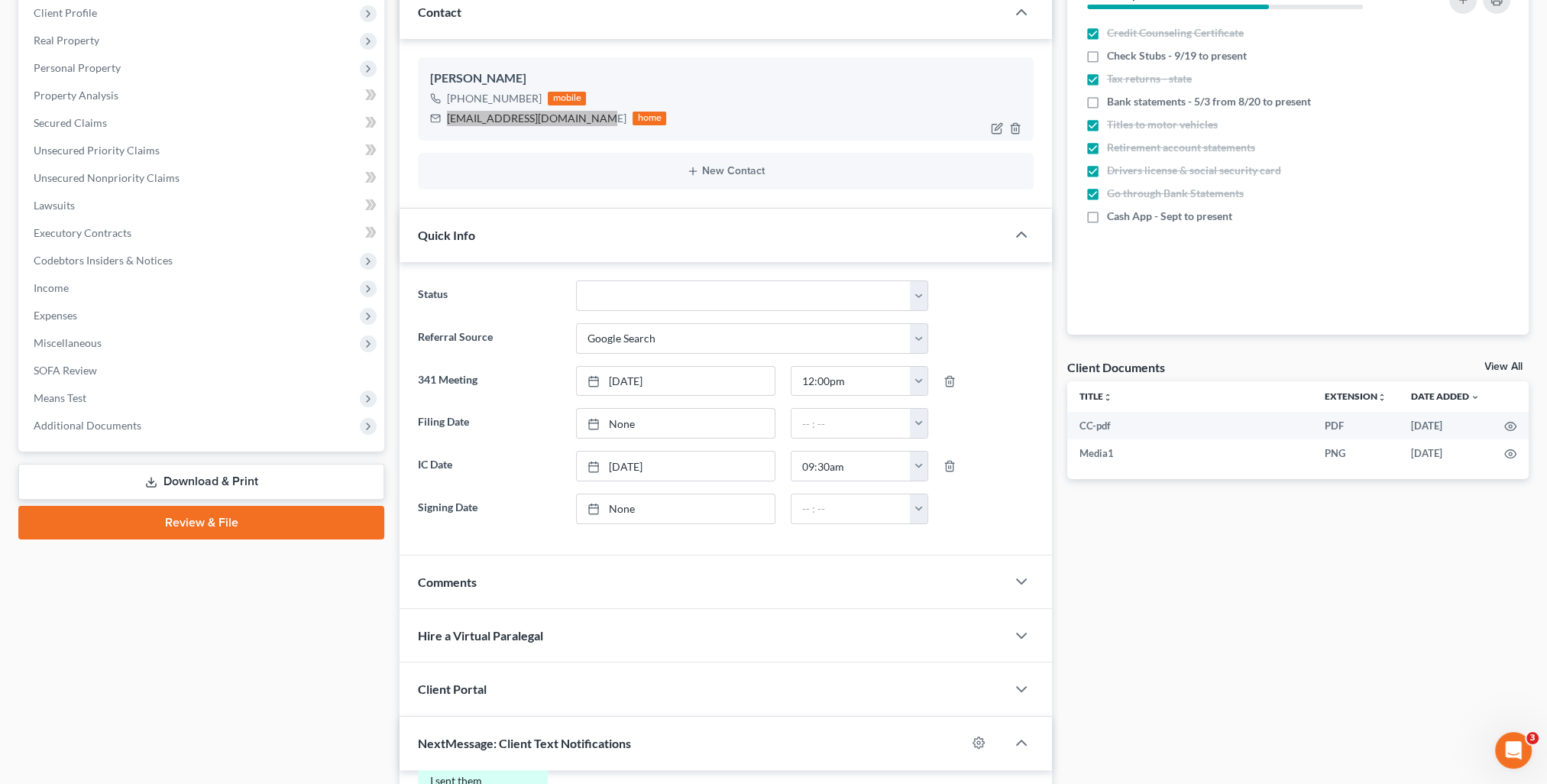
scroll to position [62, 0]
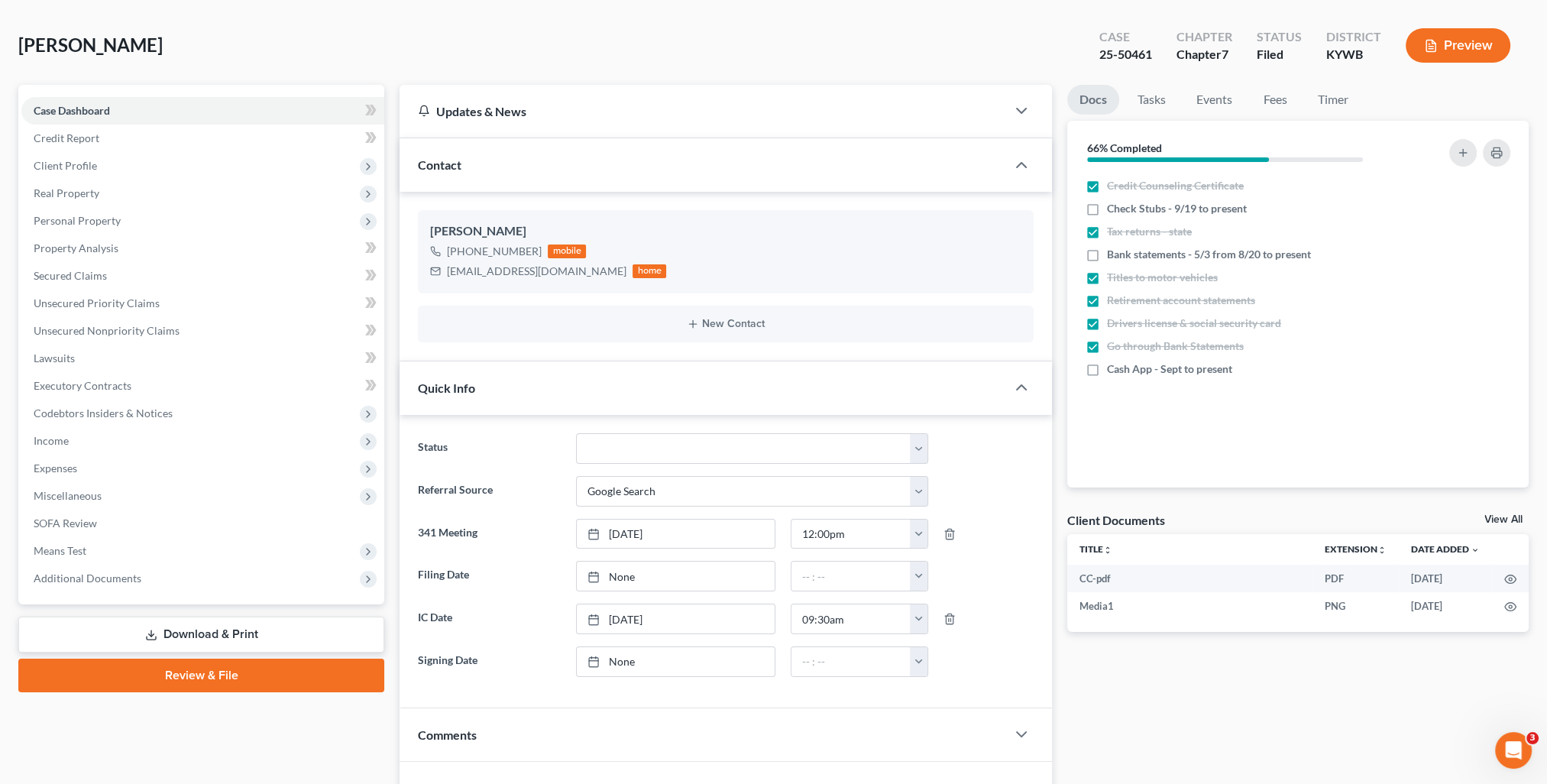
click at [839, 381] on div "Quick Info" at bounding box center [703, 388] width 607 height 53
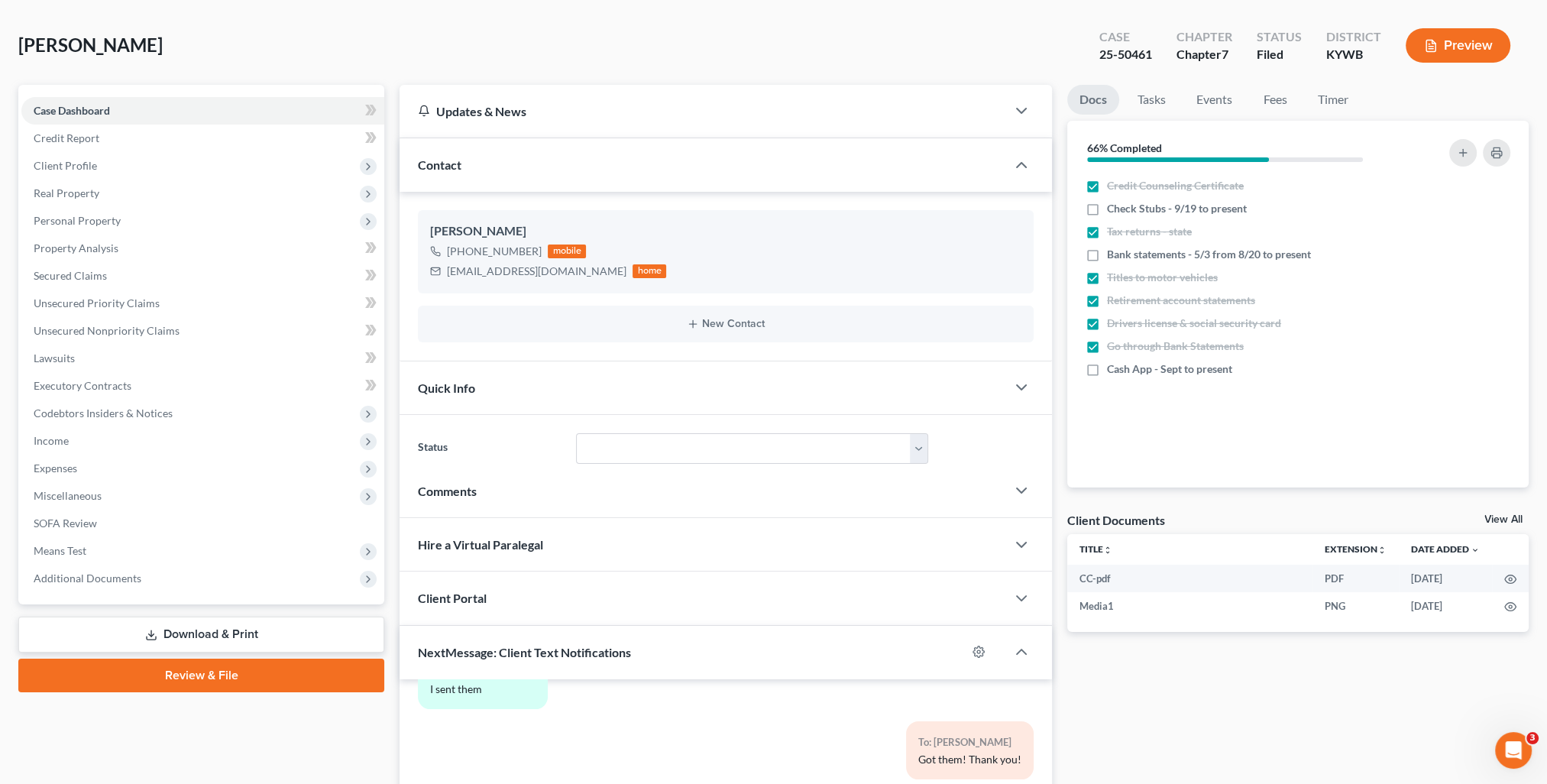
scroll to position [291, 0]
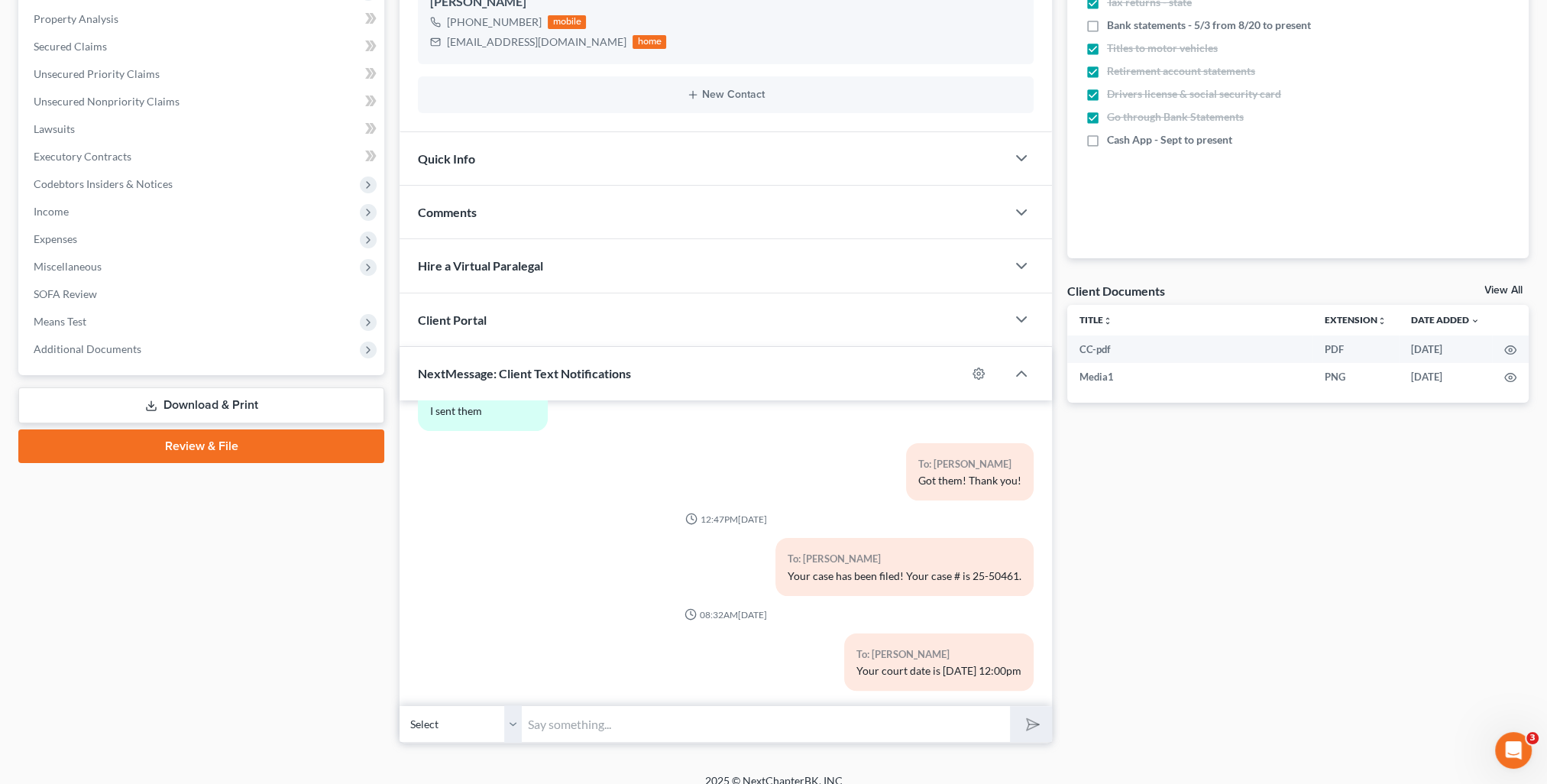
click at [505, 194] on div "Comments" at bounding box center [703, 212] width 607 height 53
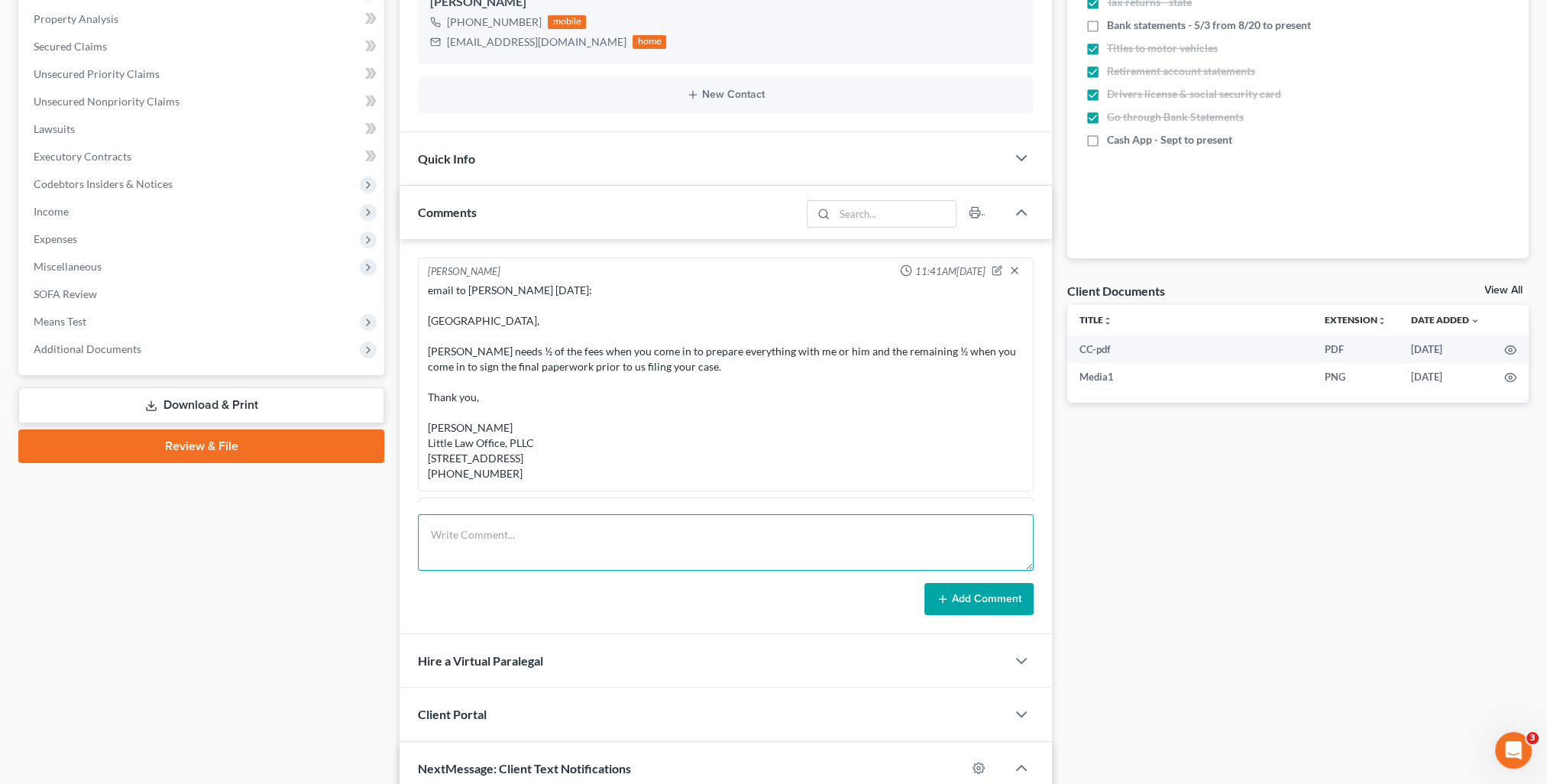
click at [667, 552] on textarea at bounding box center [726, 543] width 616 height 57
paste textarea "Please see attached instructions for your 2nd credit counseling course. Please …"
type textarea "Please see attached instructions for your 2nd credit counseling course. Please …"
click at [987, 604] on button "Add Comment" at bounding box center [980, 599] width 110 height 32
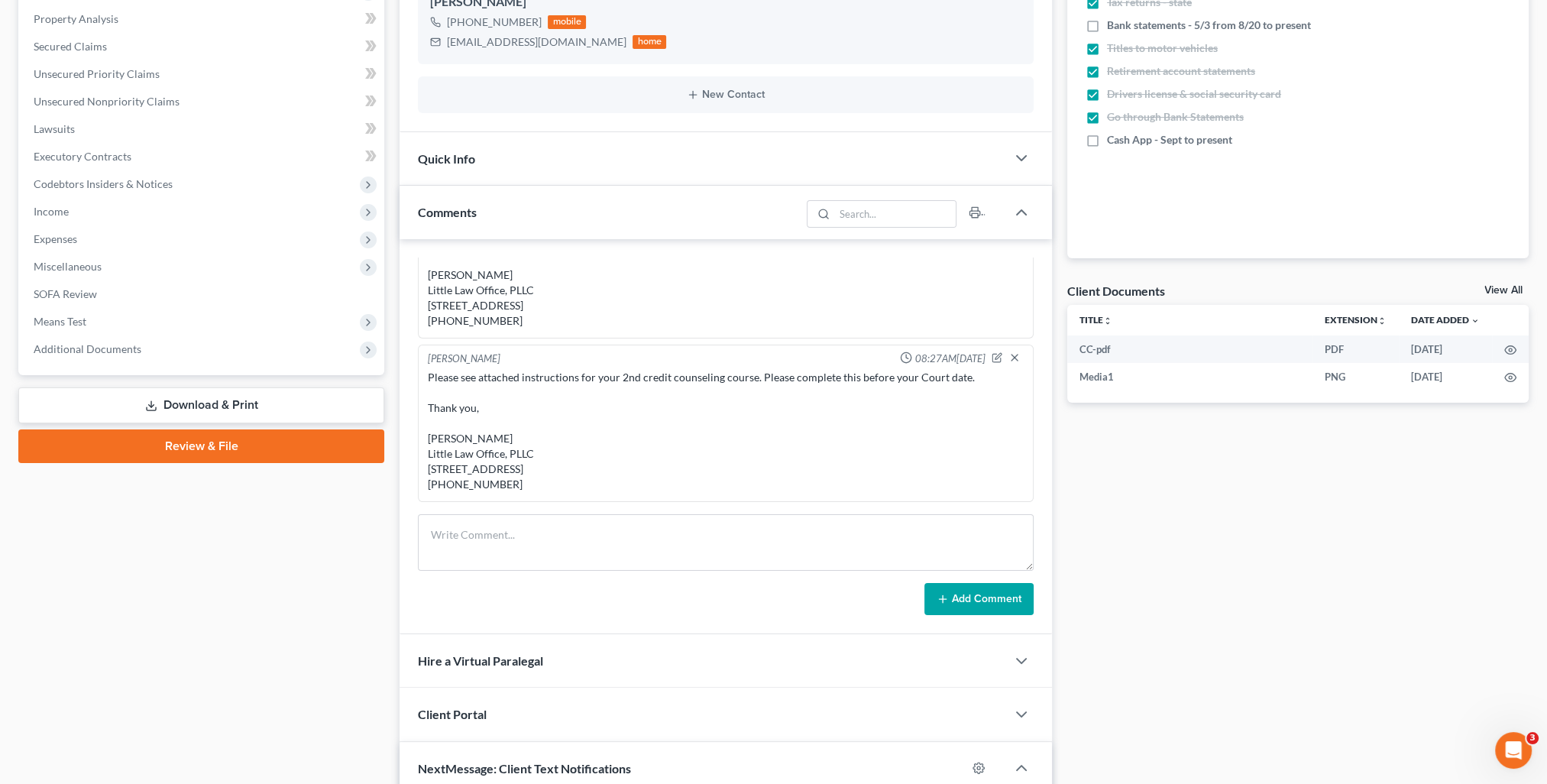
scroll to position [0, 0]
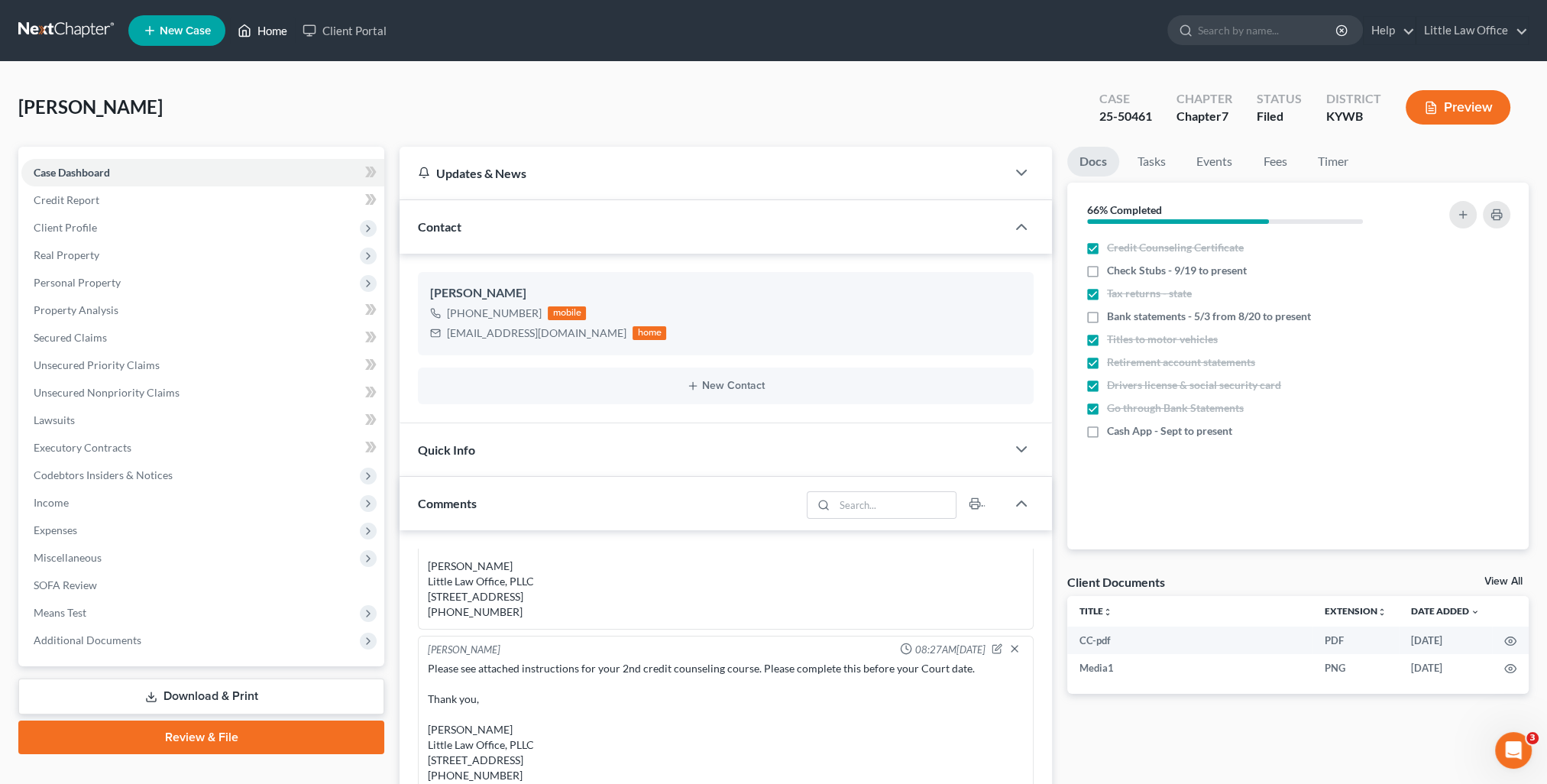
click at [278, 37] on link "Home" at bounding box center [262, 30] width 65 height 27
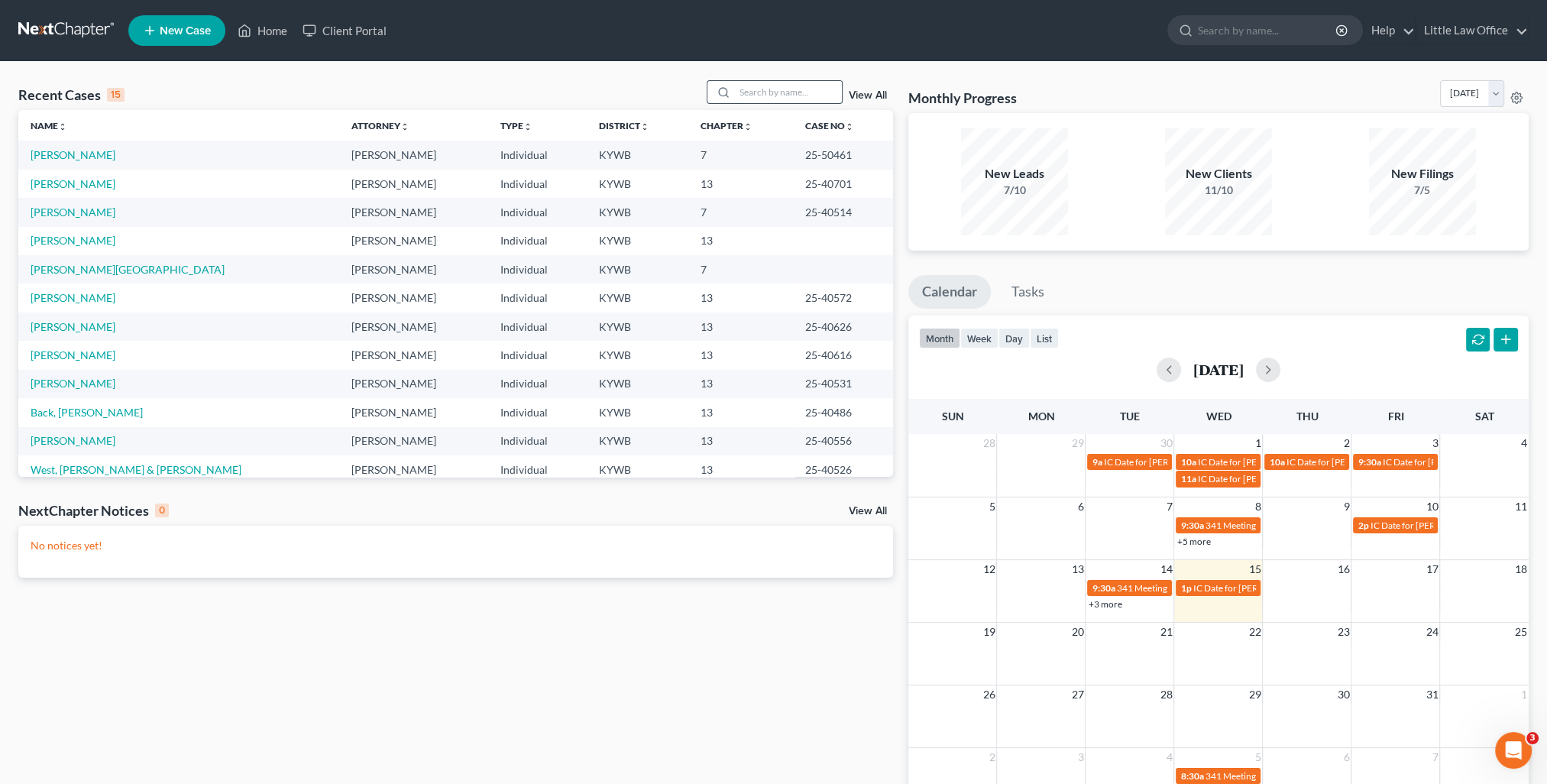
click at [781, 101] on input "search" at bounding box center [788, 92] width 107 height 22
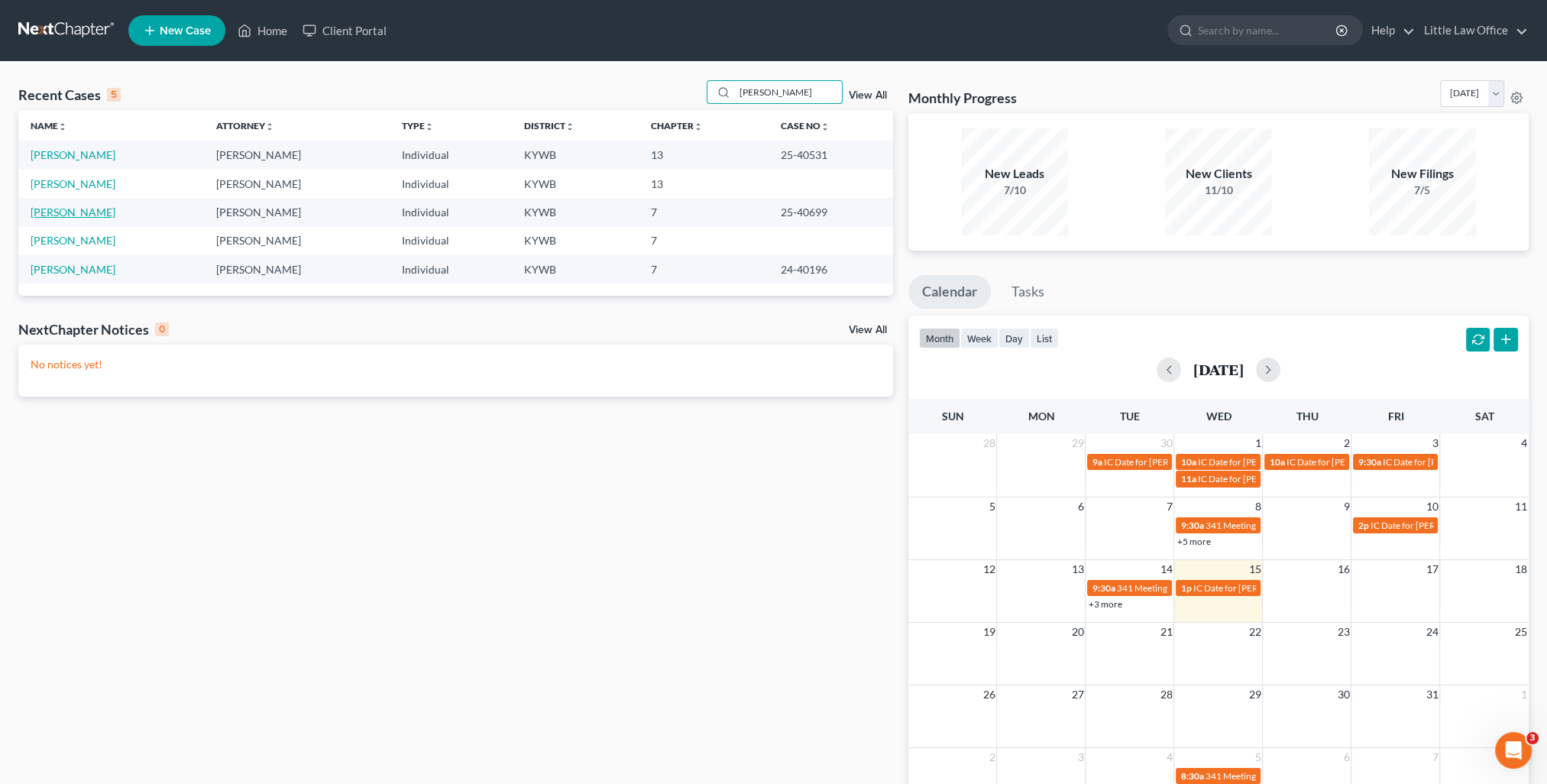
type input "phillips"
click at [88, 212] on link "Phillips, Bryttne" at bounding box center [72, 212] width 85 height 13
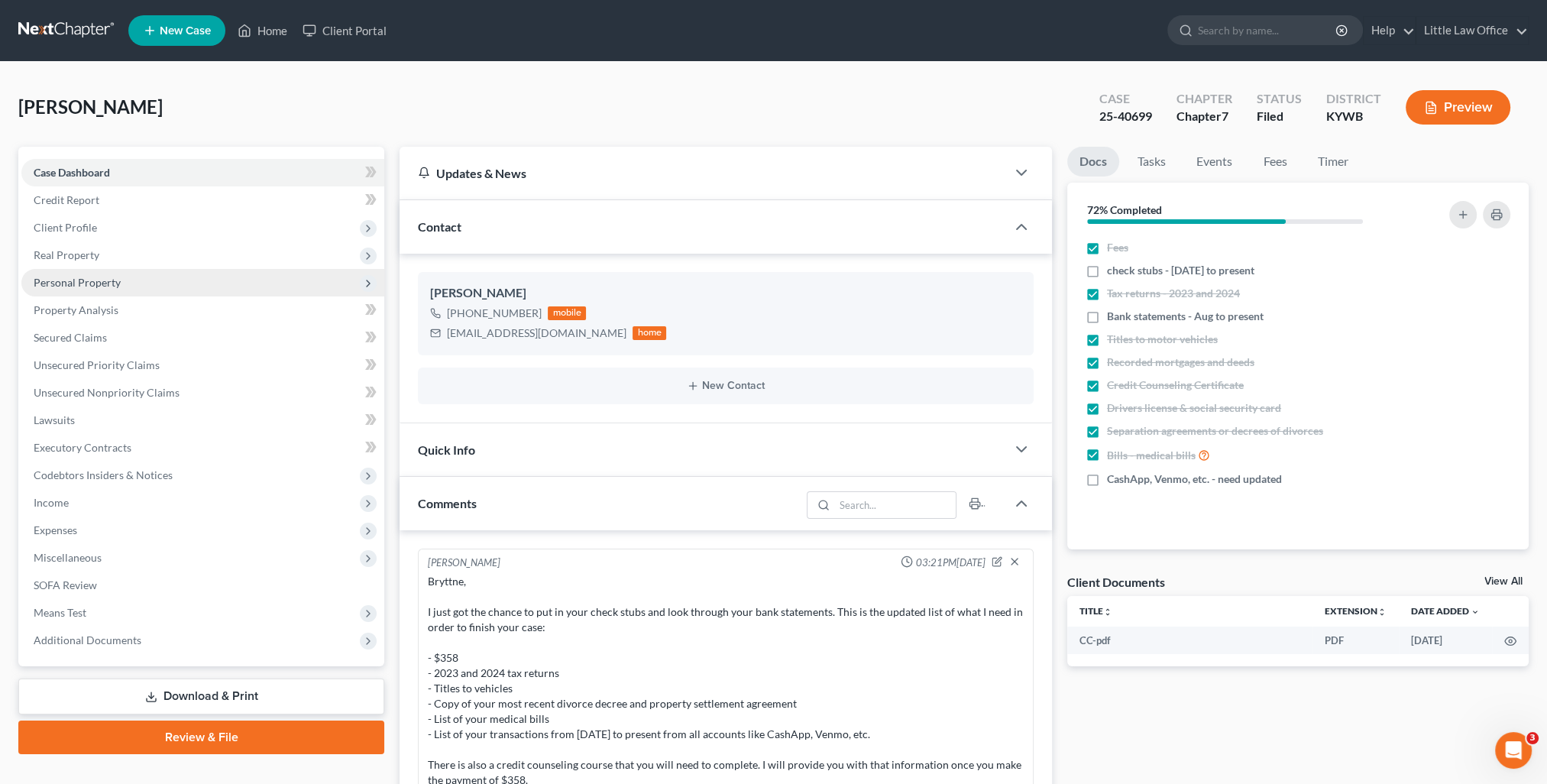
scroll to position [1570, 0]
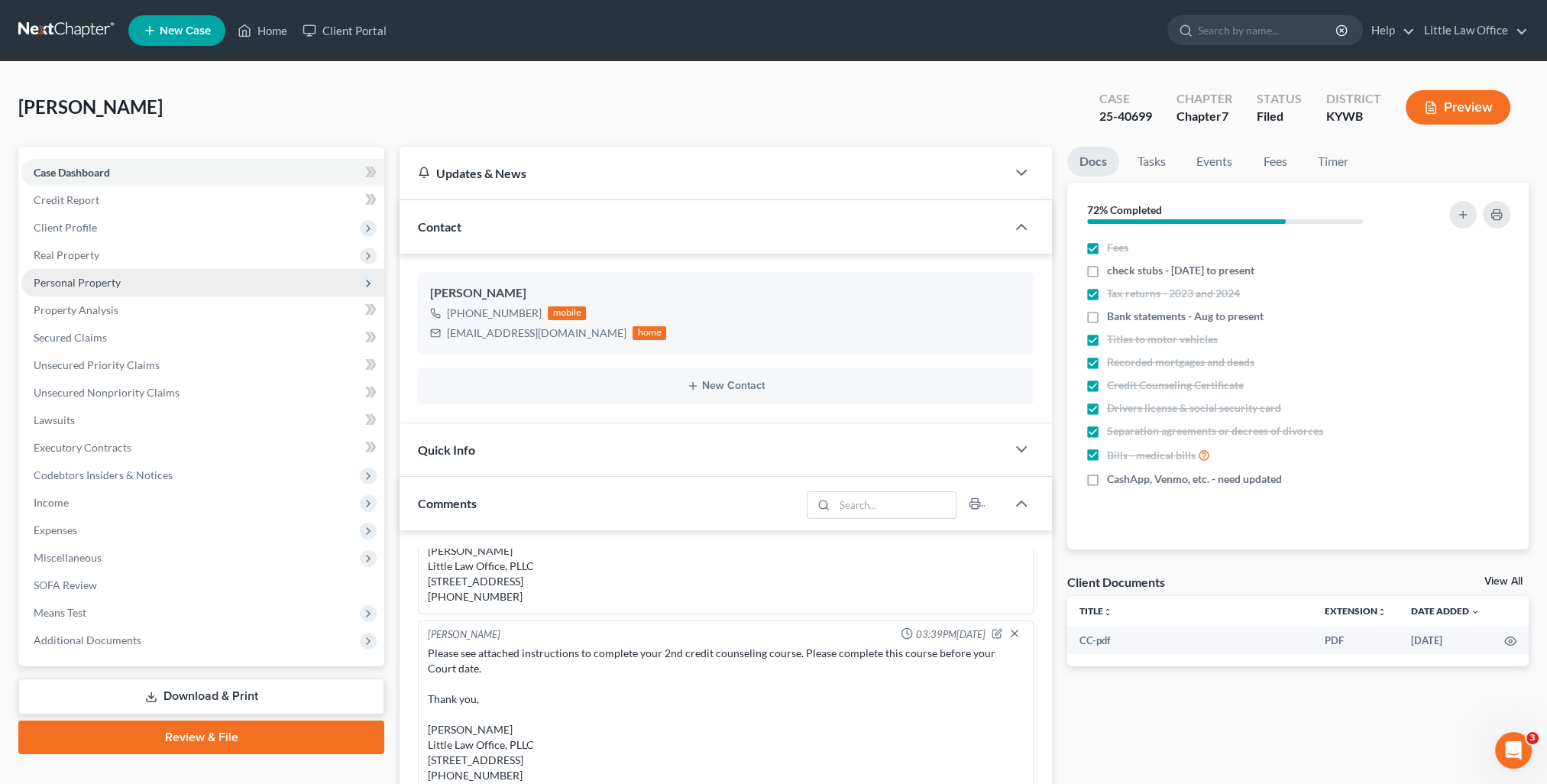
click at [83, 289] on span "Personal Property" at bounding box center [202, 282] width 363 height 27
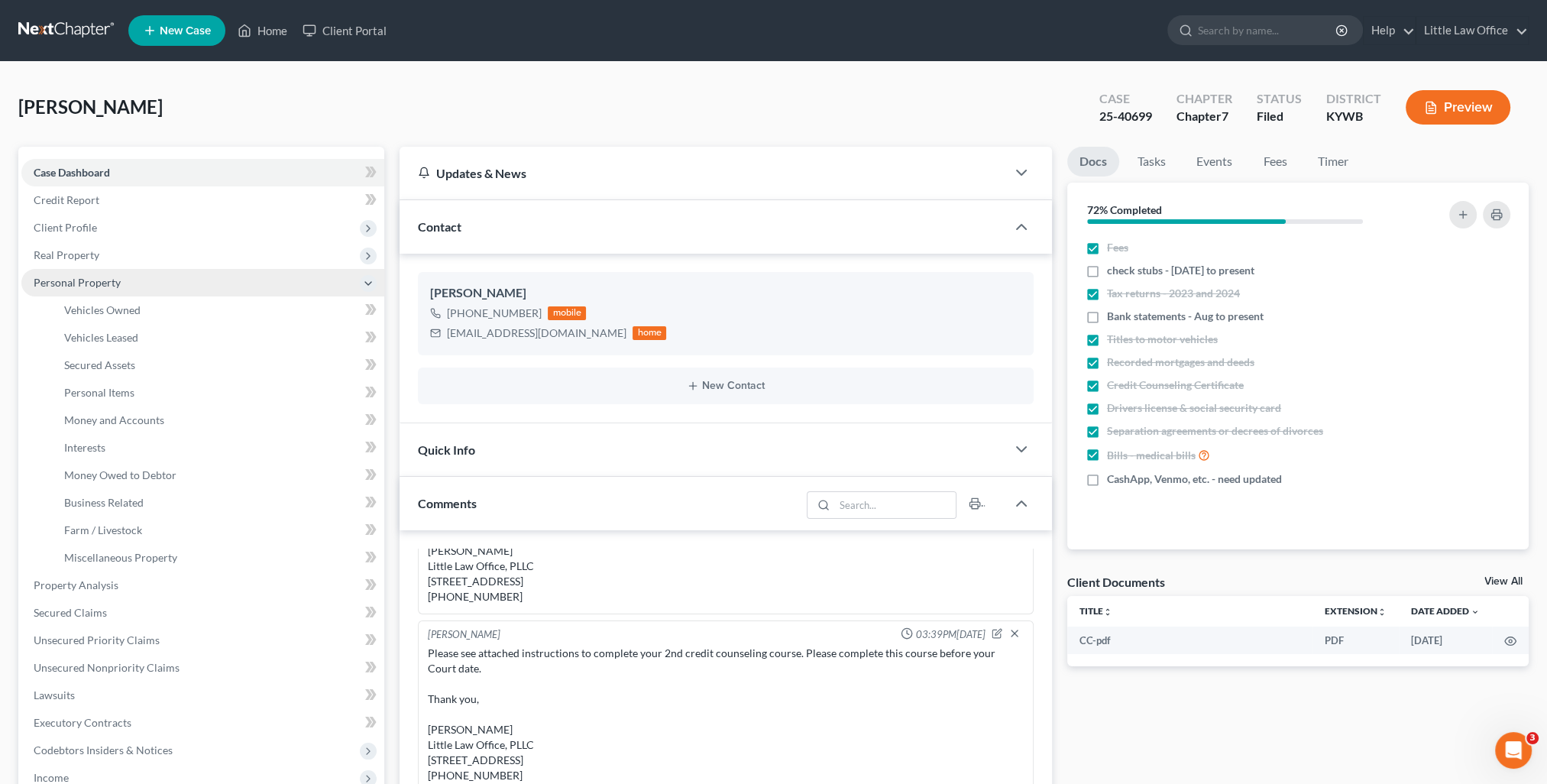
scroll to position [4422, 0]
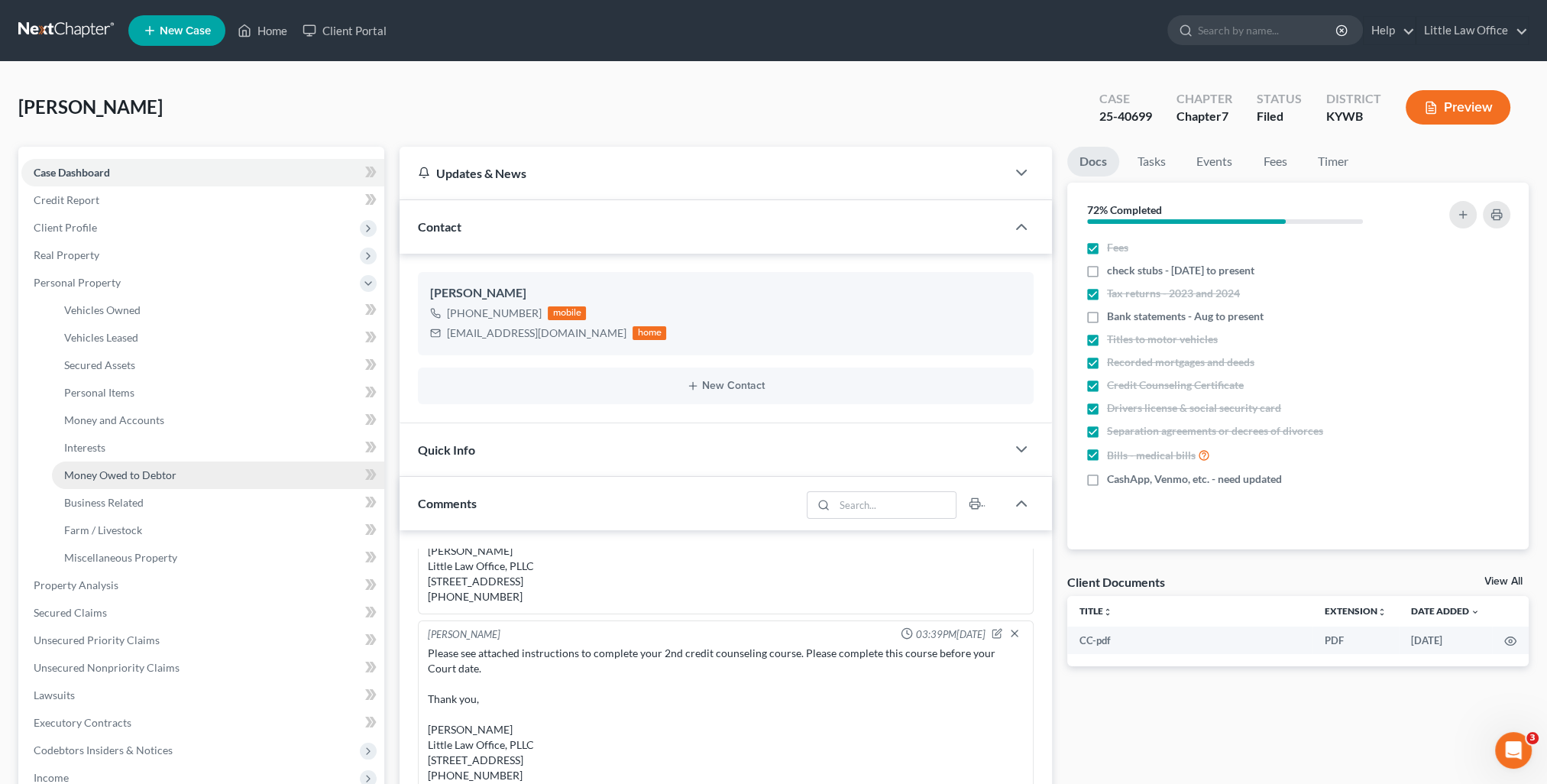
click at [150, 469] on span "Money Owed to Debtor" at bounding box center [120, 475] width 112 height 13
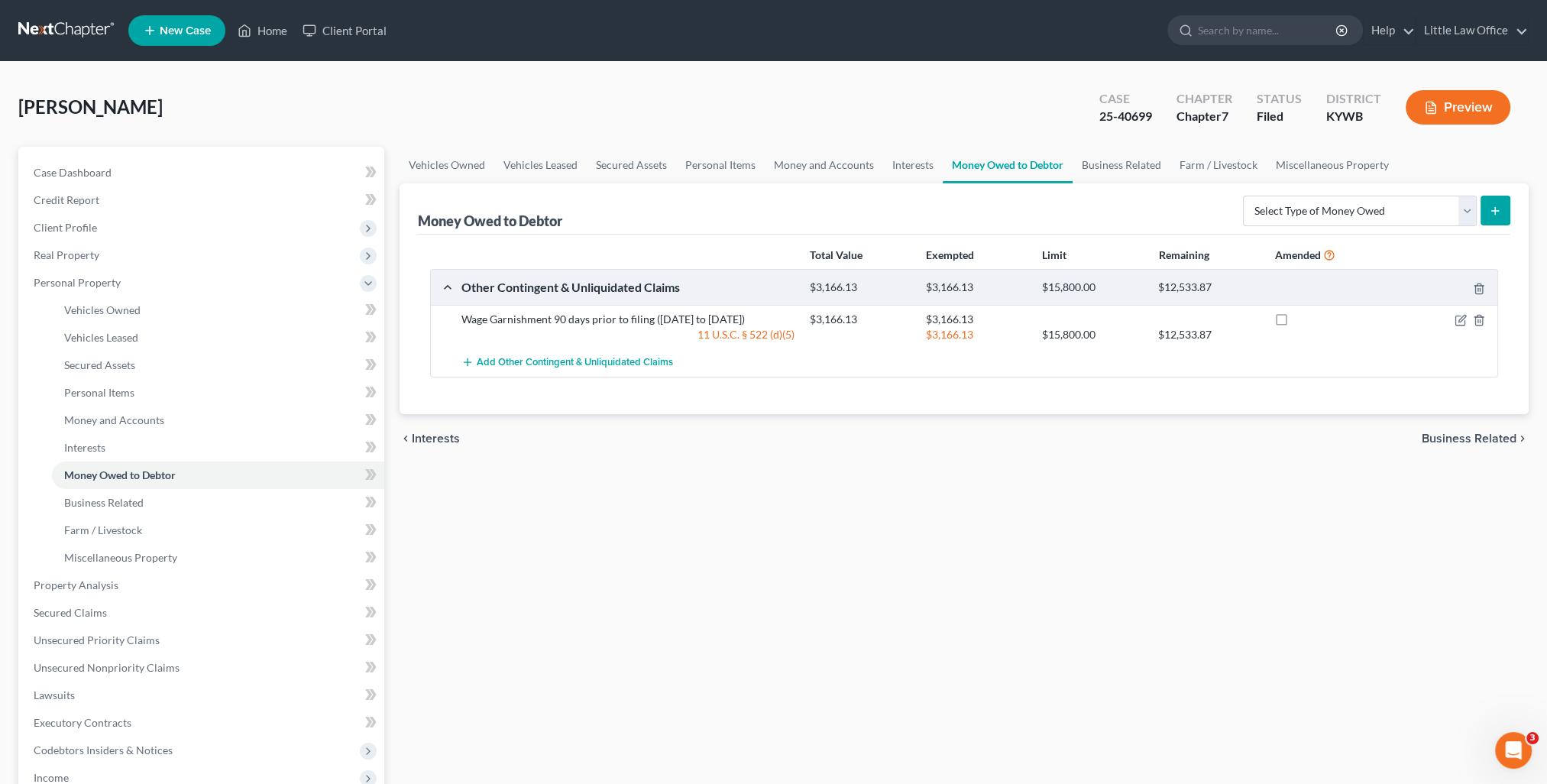
click at [138, 150] on div "Case Dashboard Payments Invoices Payments Payments Credit Report Client Profile…" at bounding box center [201, 545] width 366 height 795
click at [138, 163] on link "Case Dashboard" at bounding box center [202, 173] width 363 height 27
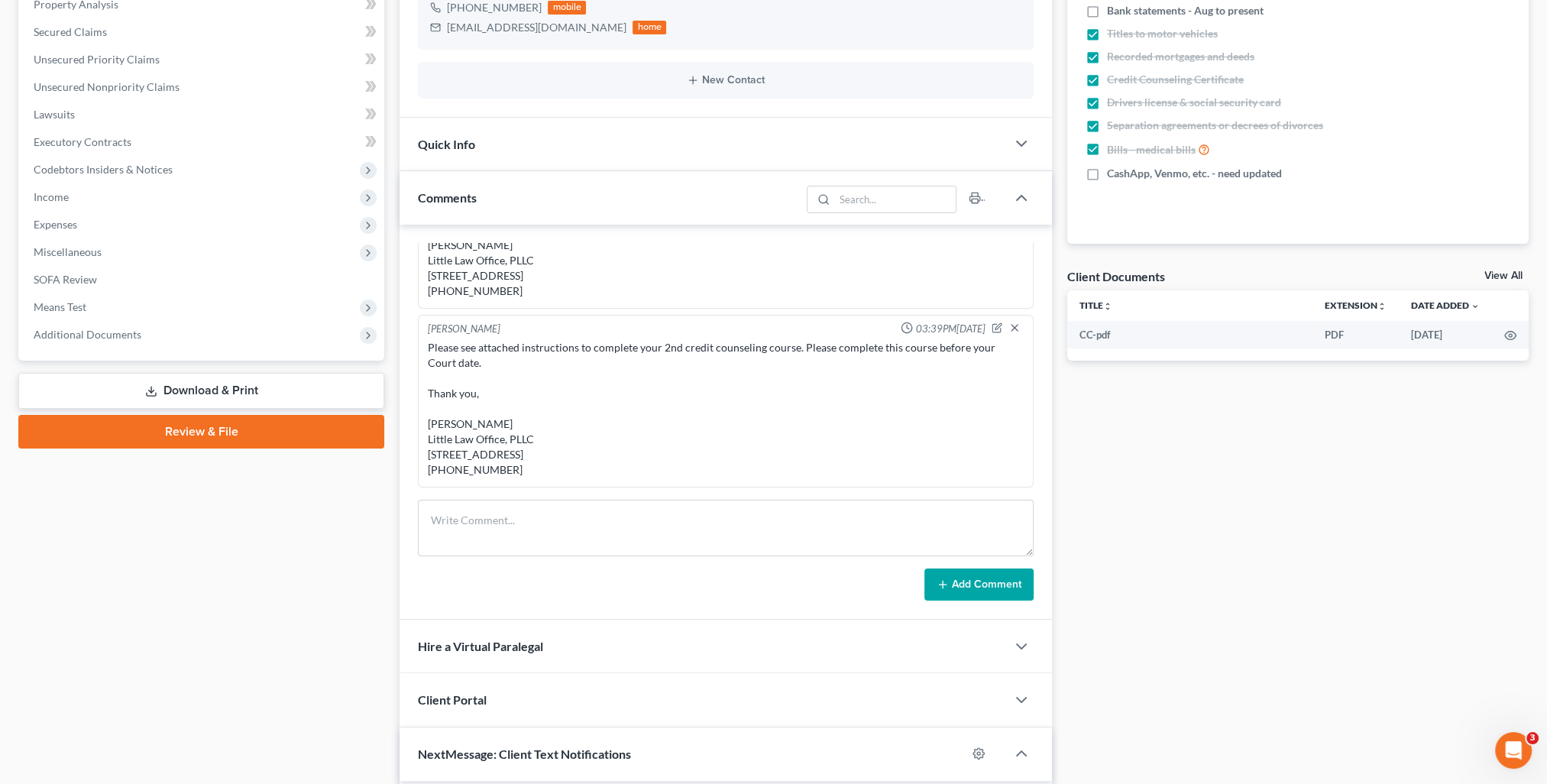
scroll to position [459, 0]
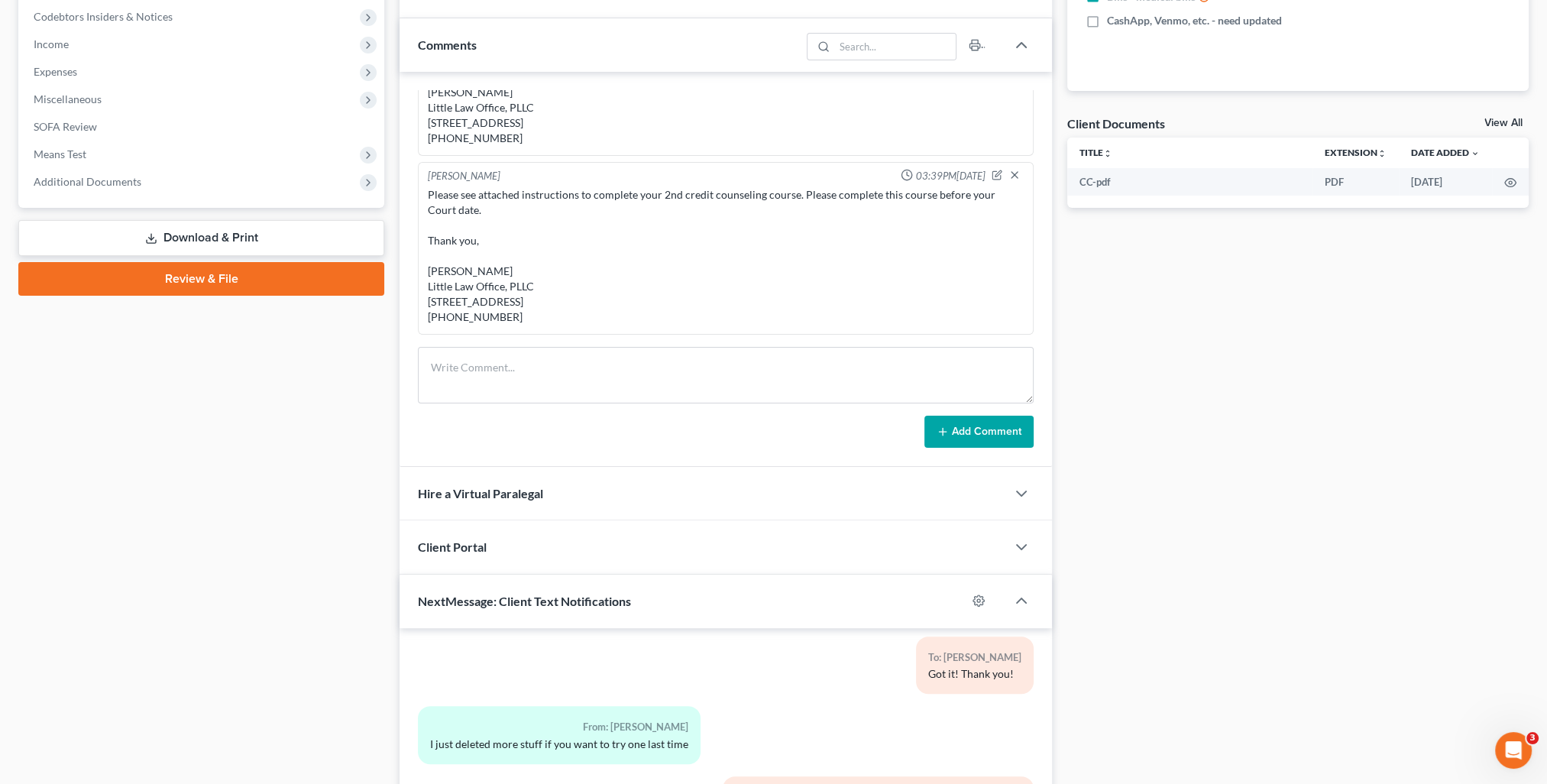
click at [523, 343] on div "Kristi Fulkerson 03:21PM, 08/04/2025 Bryttne, I just got the chance to put in y…" at bounding box center [726, 270] width 652 height 395
click at [525, 391] on textarea at bounding box center [726, 376] width 616 height 57
paste textarea "Please see attached letter. Thank you, Kristi Fulkerson Little Law Office, PLLC…"
type textarea "email to Hon Taylor Evans: Please see attached letter. Thank you, Kristi Fulker…"
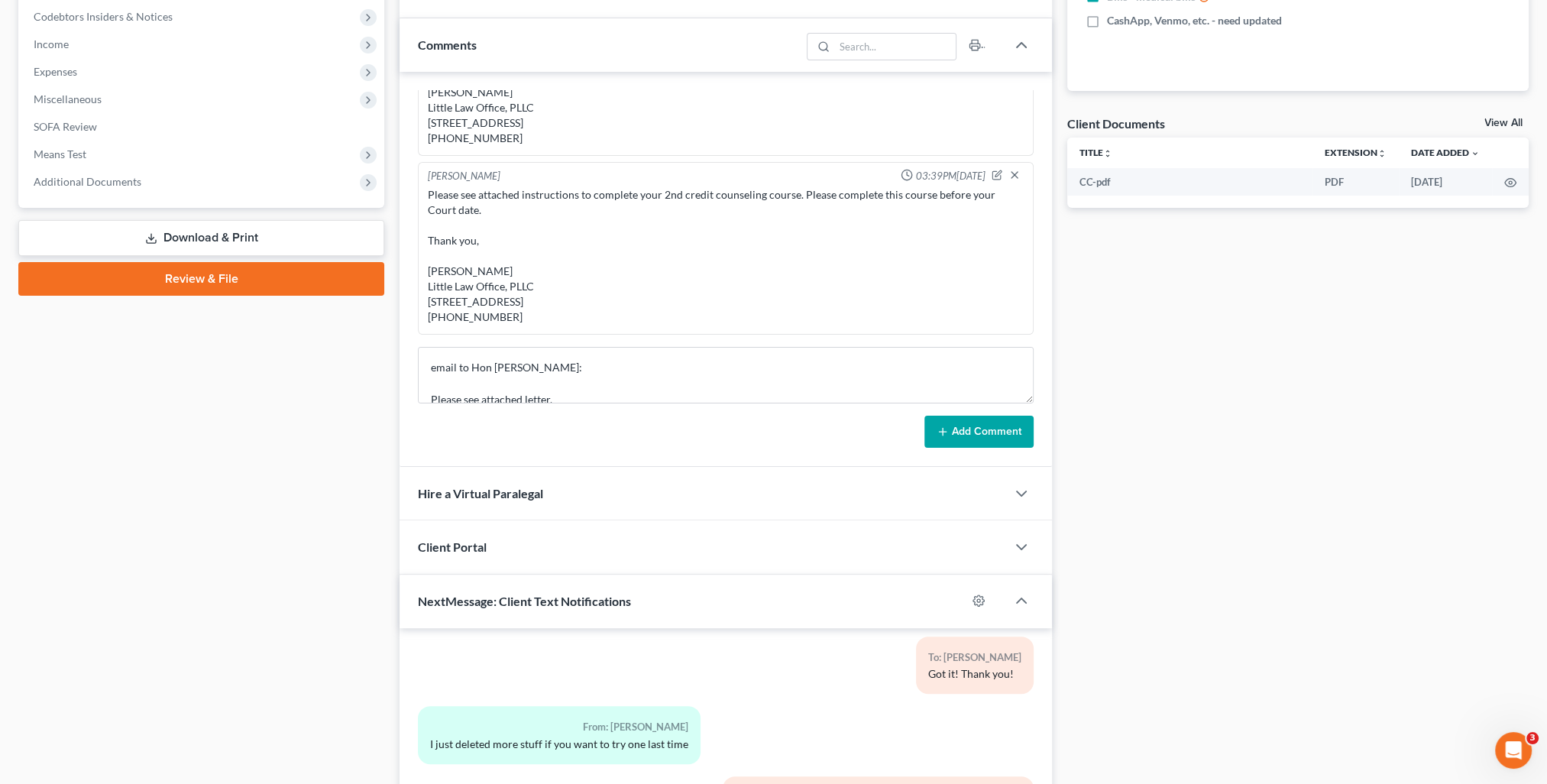
click at [968, 423] on button "Add Comment" at bounding box center [980, 431] width 110 height 32
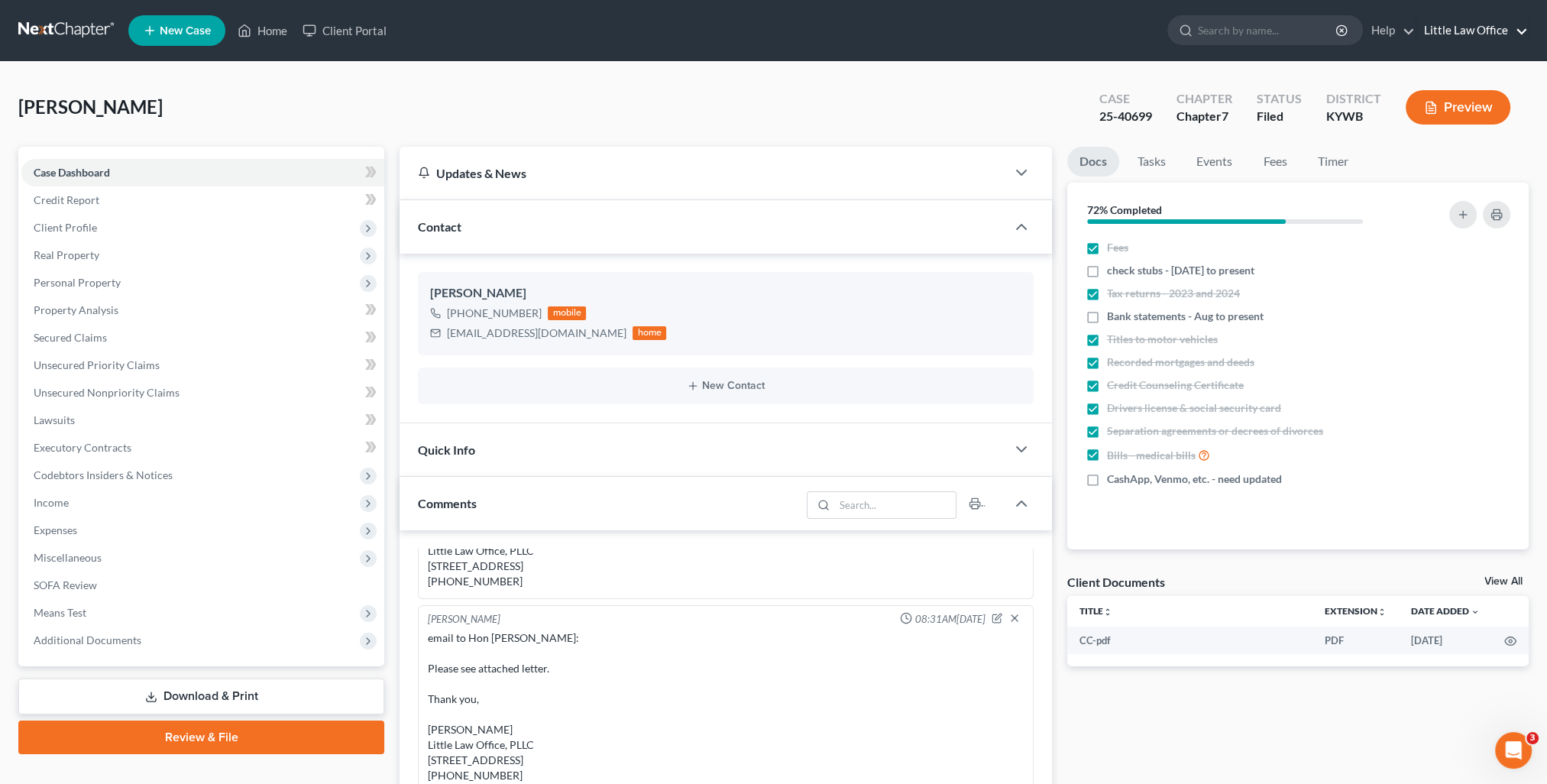
click at [1489, 32] on link "Little Law Office" at bounding box center [1472, 30] width 111 height 27
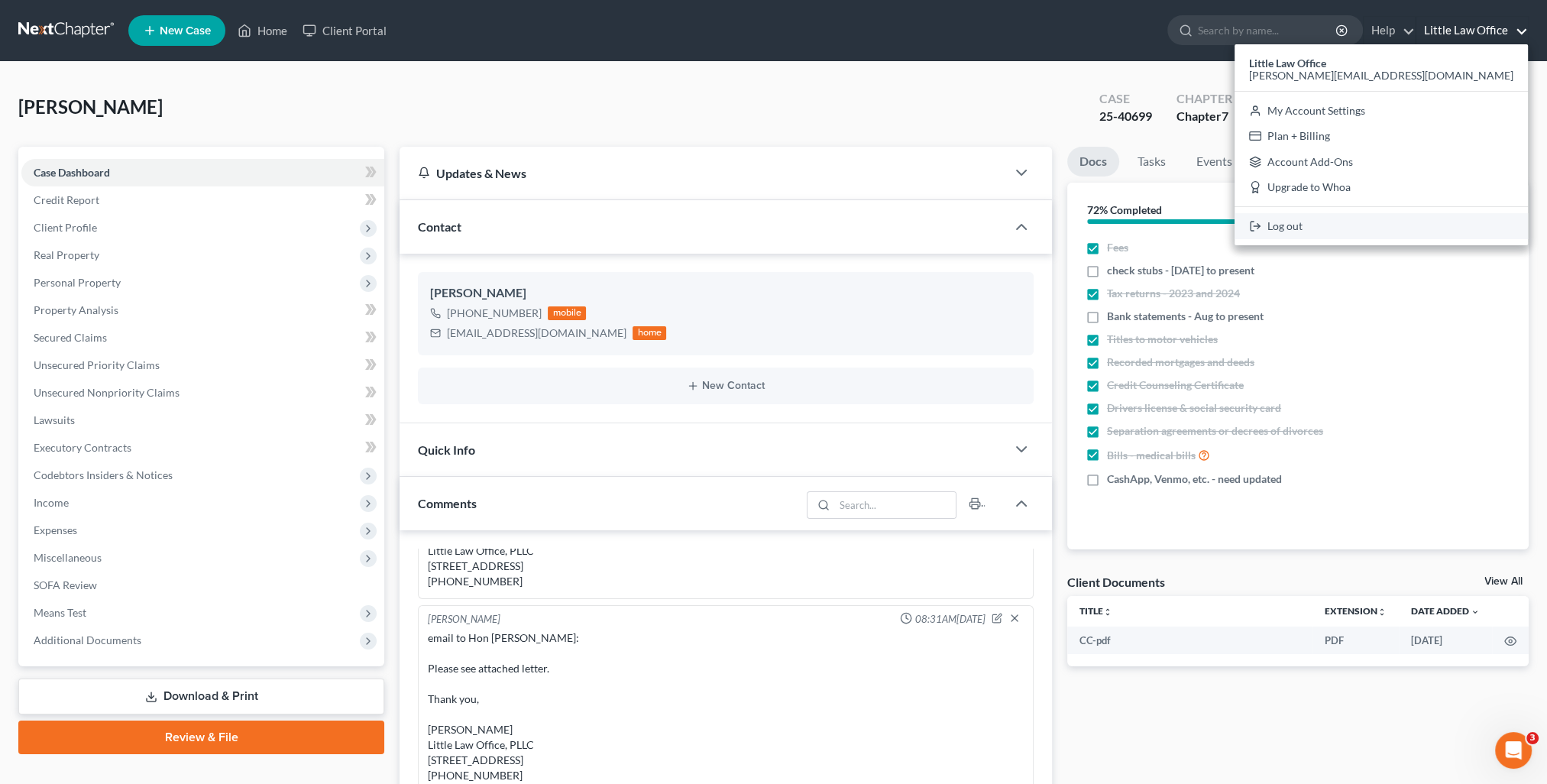
click at [1442, 217] on link "Log out" at bounding box center [1381, 226] width 293 height 26
